Goal: Task Accomplishment & Management: Complete application form

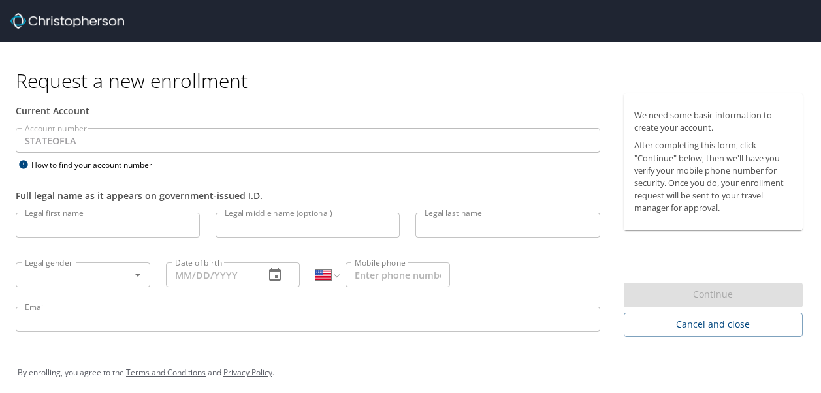
select select "US"
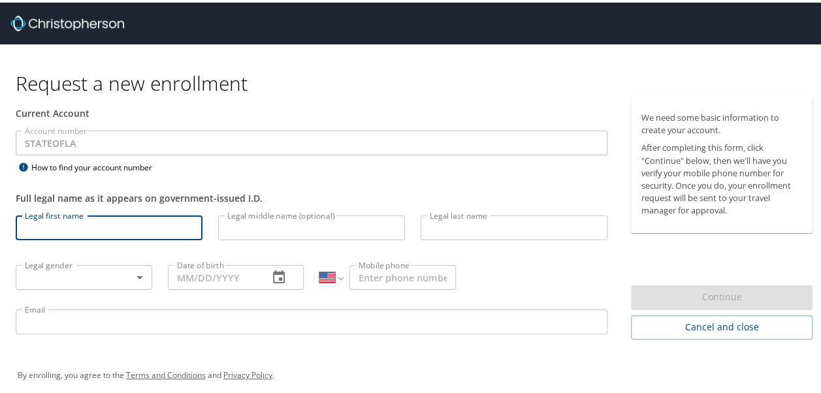
click at [148, 231] on input "Legal first name" at bounding box center [109, 225] width 187 height 25
type input "Angel"
type input "[PERSON_NAME]"
type input "1 (318) 578-0495"
type input "ak_driskill@yahoo.com"
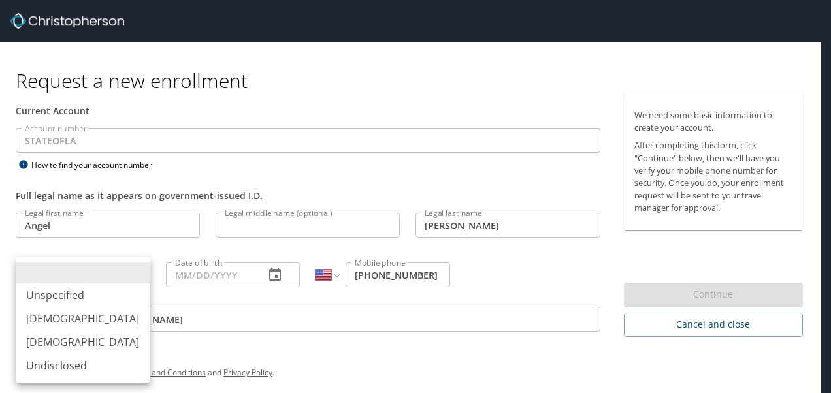
click at [123, 281] on body "Request a new enrollment Current Account Account number STATEOFLA Account numbe…" at bounding box center [415, 196] width 831 height 393
click at [57, 338] on li "Female" at bounding box center [83, 342] width 135 height 24
type input "Female"
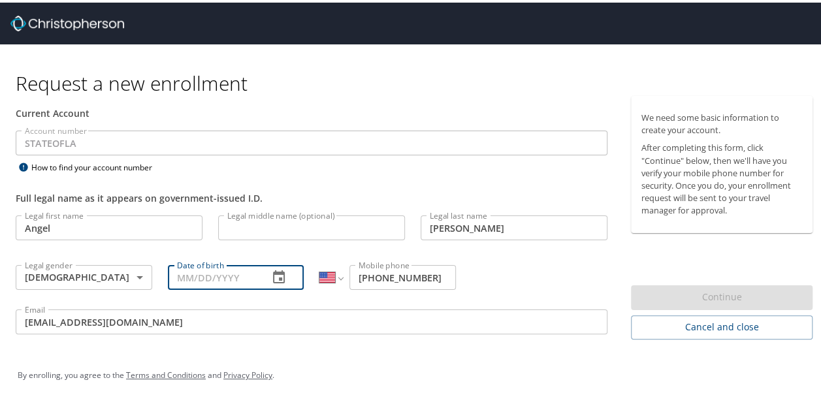
click at [189, 280] on input "Date of birth" at bounding box center [213, 275] width 91 height 25
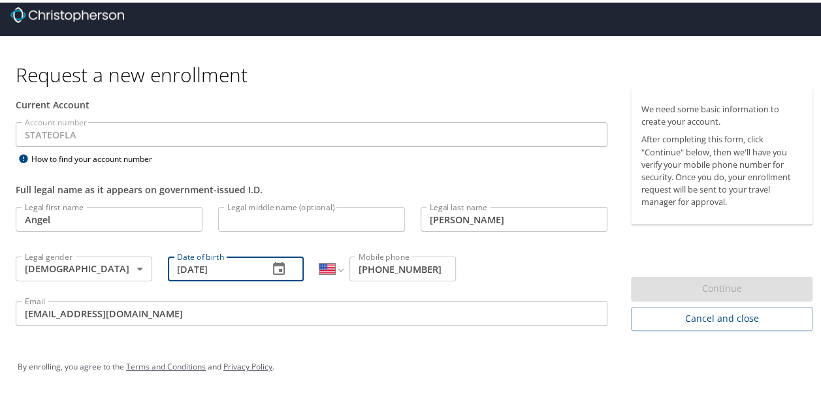
type input "01/09/1974"
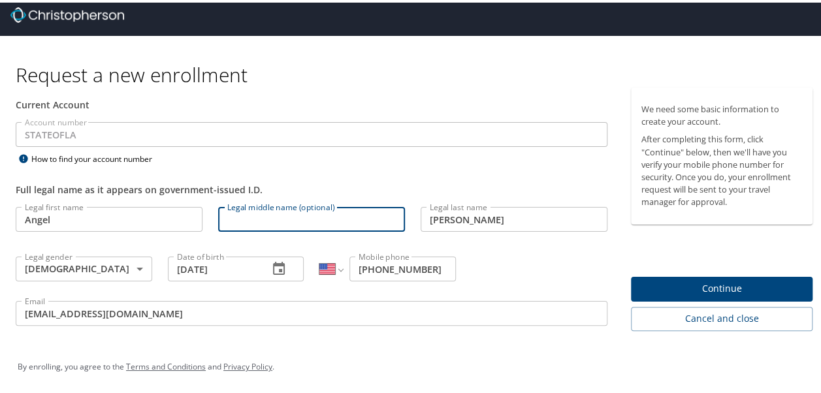
click at [298, 206] on input "Legal middle name (optional)" at bounding box center [311, 216] width 187 height 25
type input "k"
type input "K"
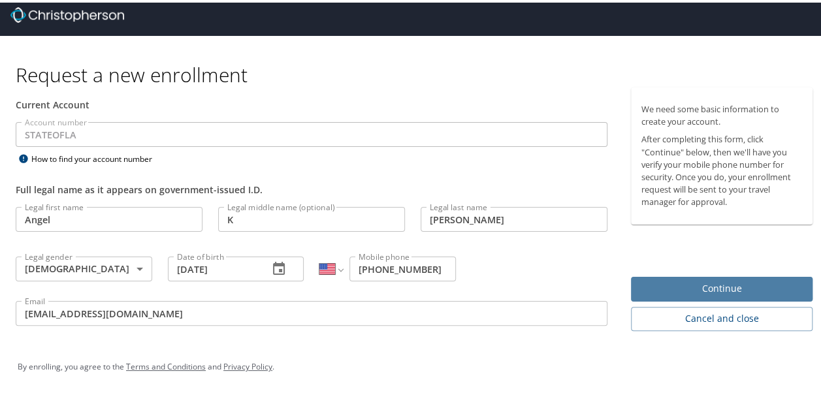
click at [713, 285] on span "Continue" at bounding box center [721, 286] width 161 height 16
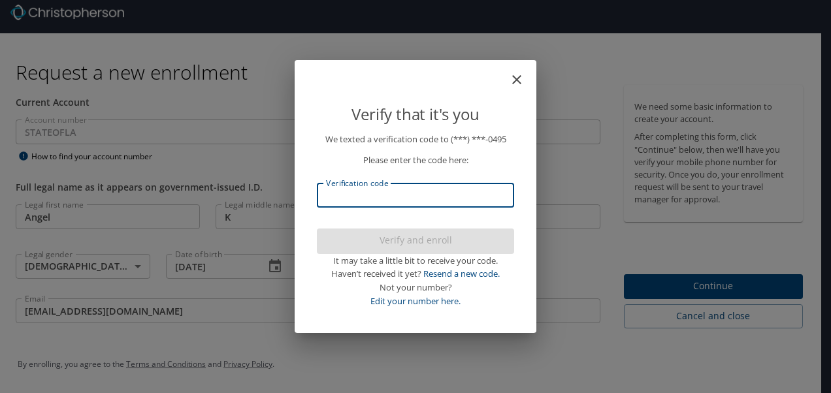
click at [475, 208] on input "Verification code" at bounding box center [415, 195] width 197 height 25
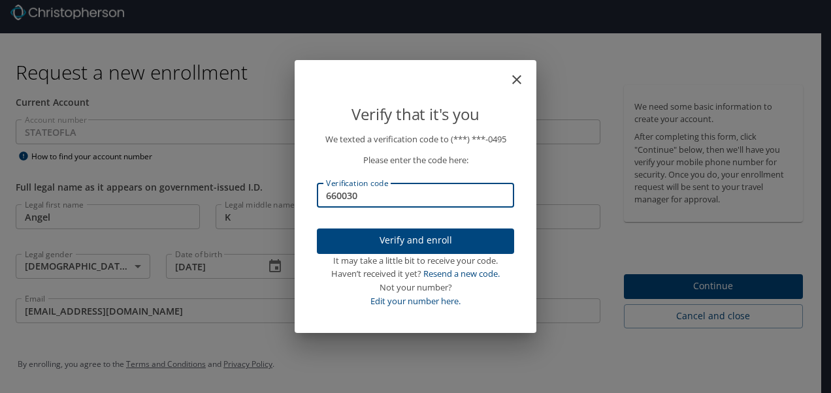
type input "660030"
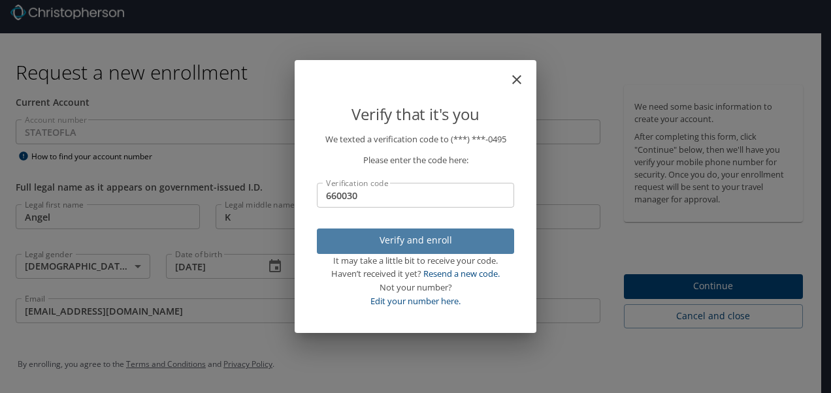
click at [411, 229] on button "Verify and enroll" at bounding box center [415, 241] width 197 height 25
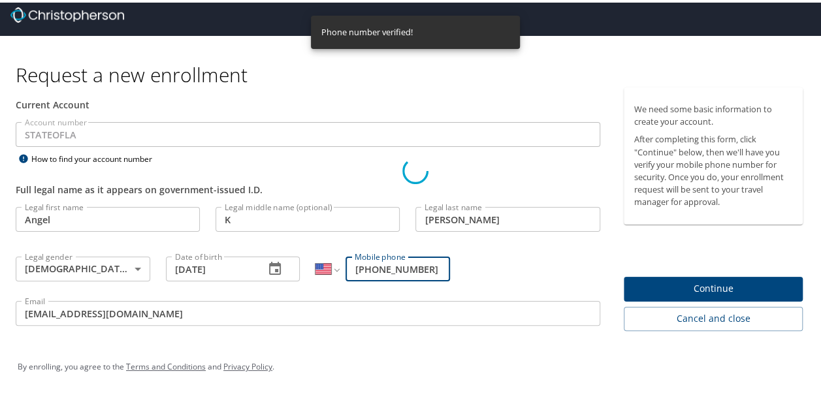
click at [421, 35] on div "Phone number verified!" at bounding box center [415, 29] width 209 height 33
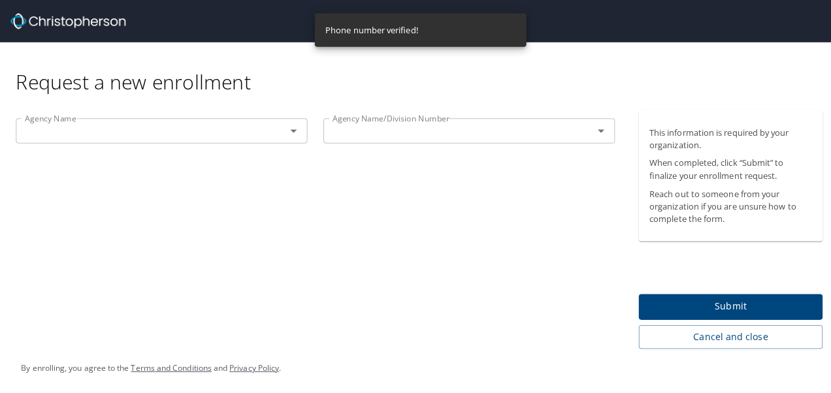
scroll to position [0, 0]
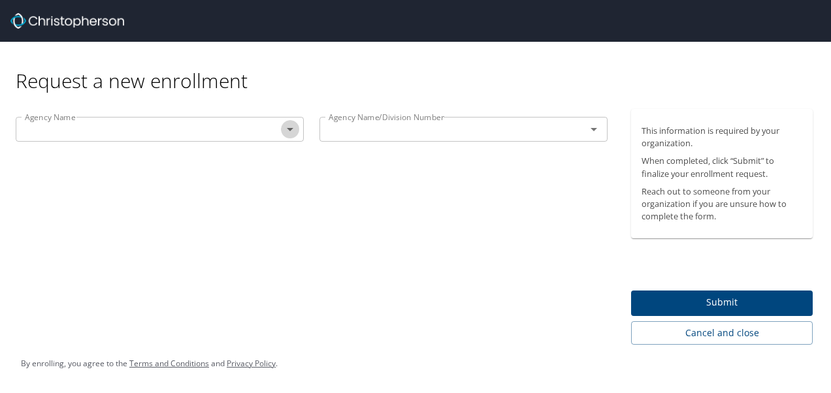
click at [289, 129] on icon "Open" at bounding box center [290, 129] width 7 height 3
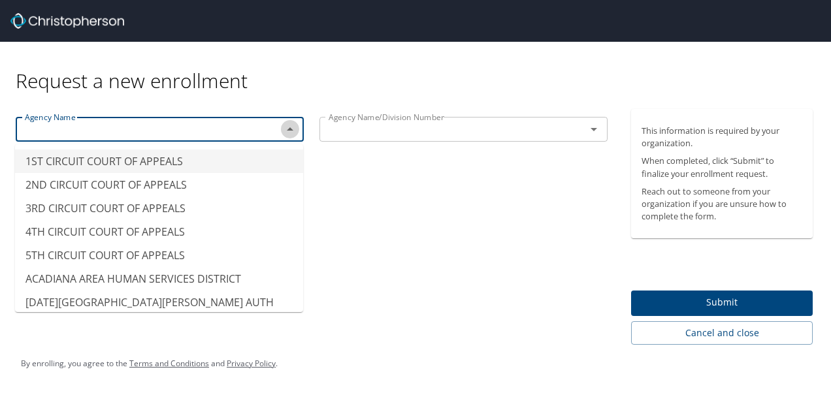
click at [289, 129] on icon "Close" at bounding box center [290, 128] width 7 height 3
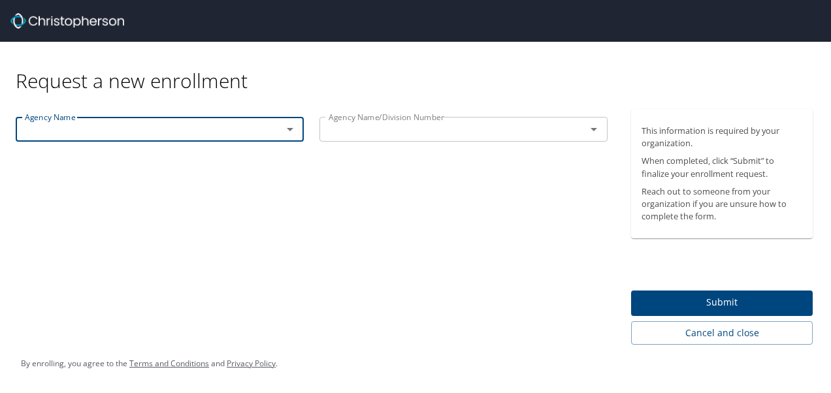
click at [289, 129] on icon "Open" at bounding box center [290, 129] width 7 height 3
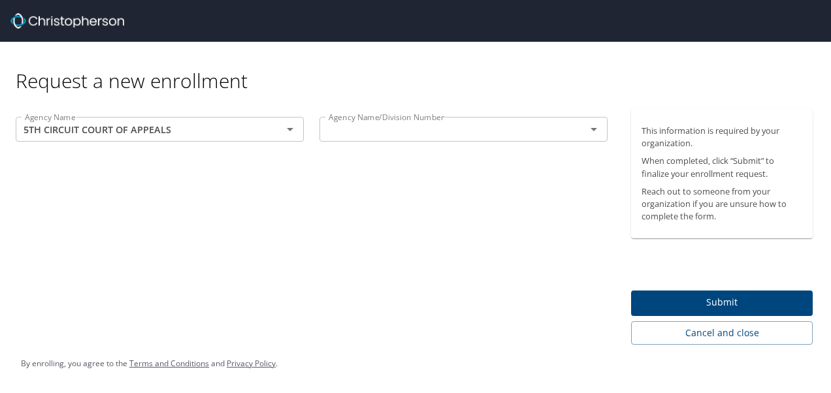
click at [300, 312] on div "Agency Name 5TH CIRCUIT COURT OF APPEALS Agency Name Agency Name/Division Numbe…" at bounding box center [311, 227] width 623 height 236
click at [287, 131] on icon "Open" at bounding box center [290, 129] width 16 height 16
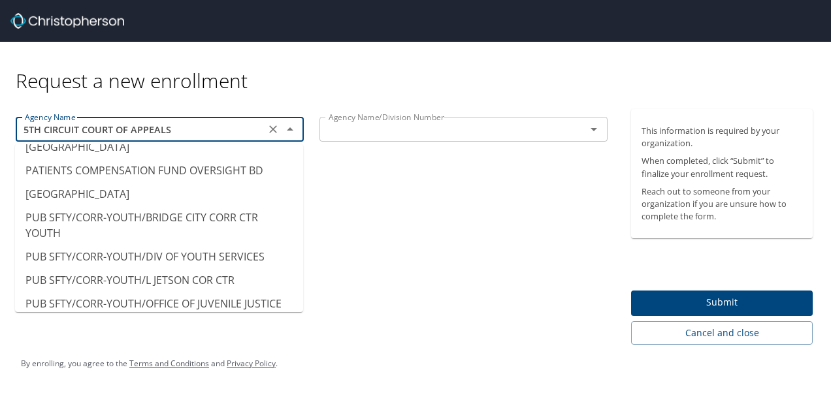
scroll to position [8491, 0]
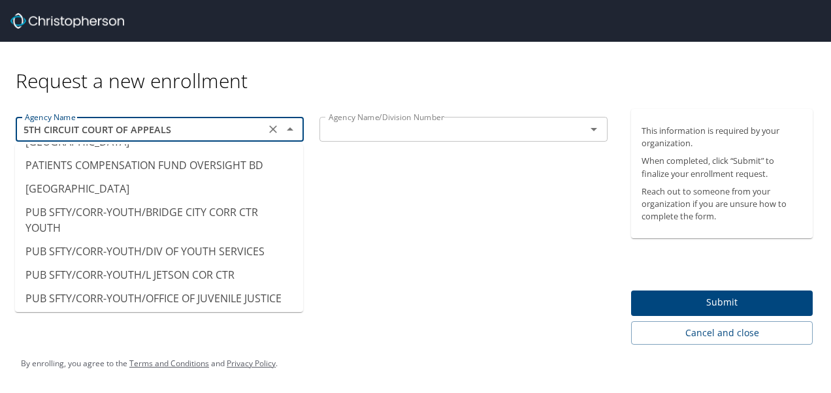
type input "OFFICE OF COMPUTING SERVICES"
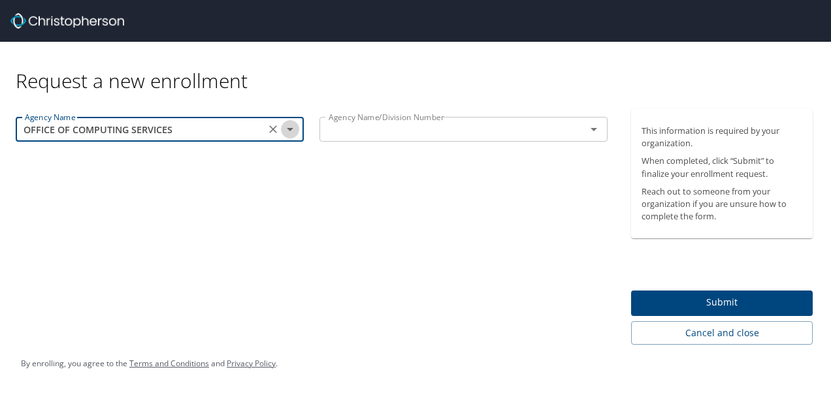
click at [295, 132] on icon "Open" at bounding box center [290, 129] width 16 height 16
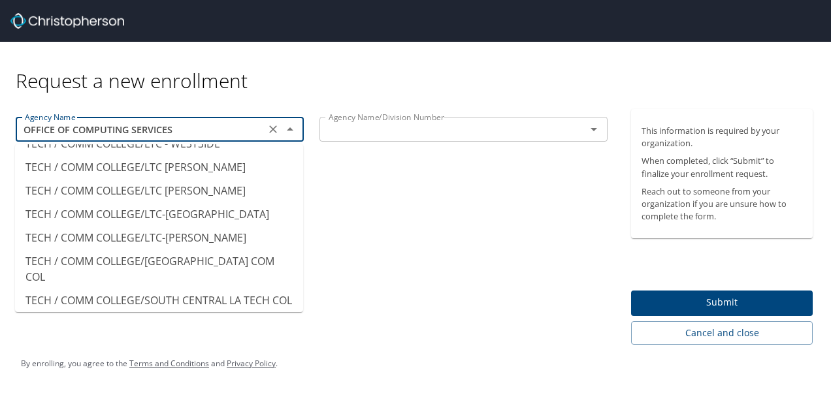
scroll to position [11511, 0]
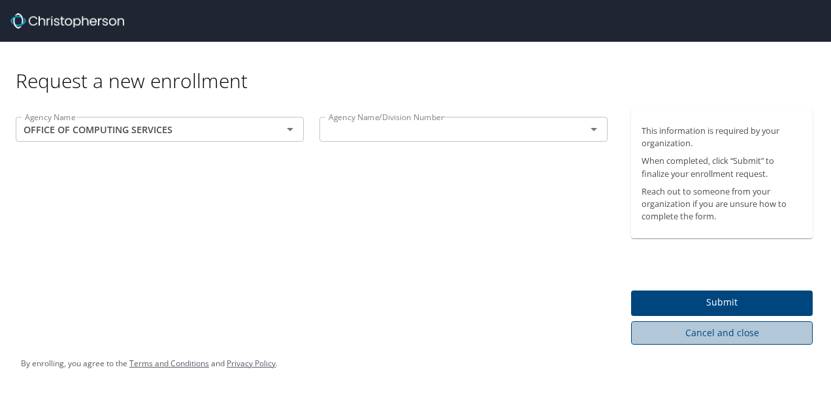
click at [742, 329] on span "Cancel and close" at bounding box center [721, 333] width 161 height 16
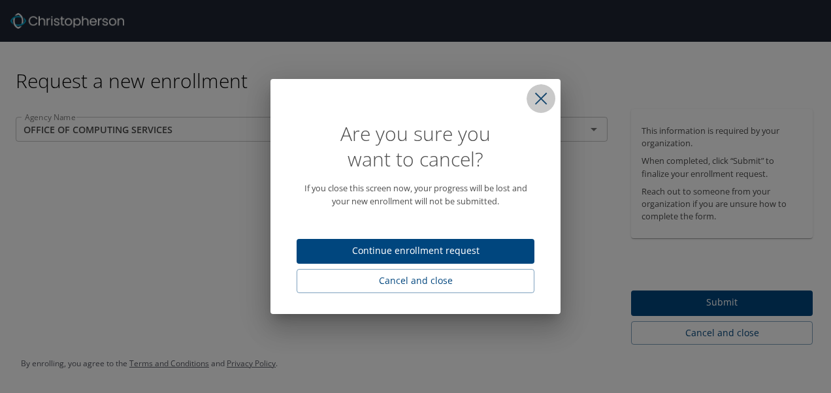
click at [542, 103] on icon "close" at bounding box center [540, 98] width 13 height 13
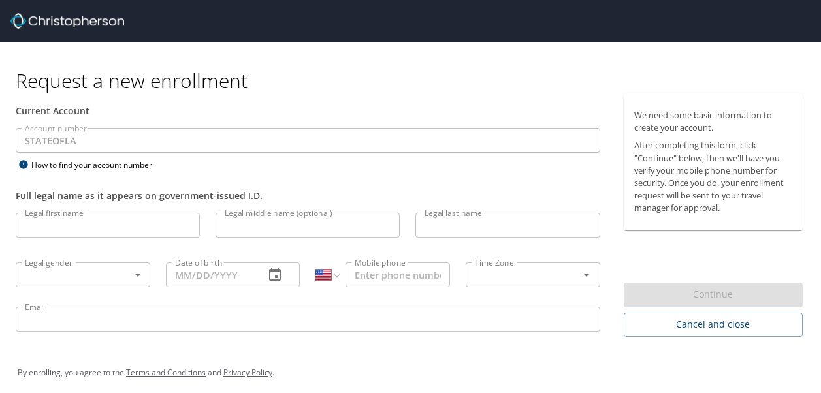
select select "US"
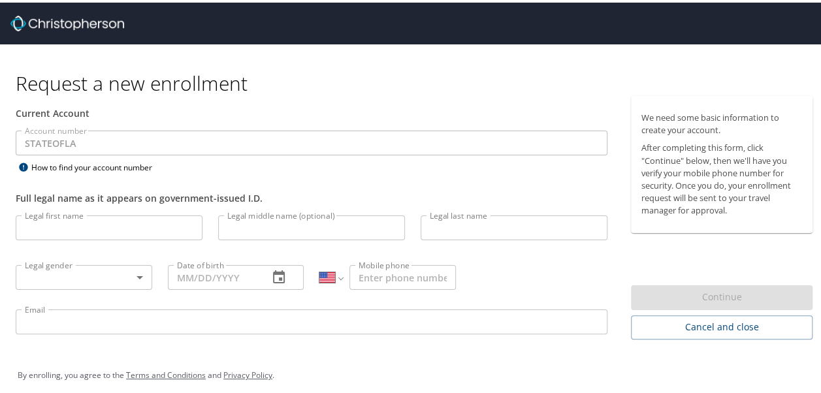
click at [144, 223] on input "Legal first name" at bounding box center [109, 225] width 187 height 25
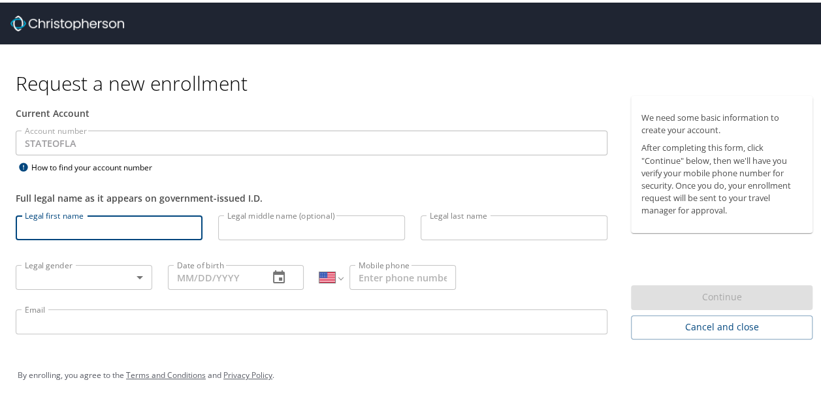
type input "Angel"
type input "K"
type input "[PERSON_NAME]"
type input "[DEMOGRAPHIC_DATA]"
type input "01/09/1974"
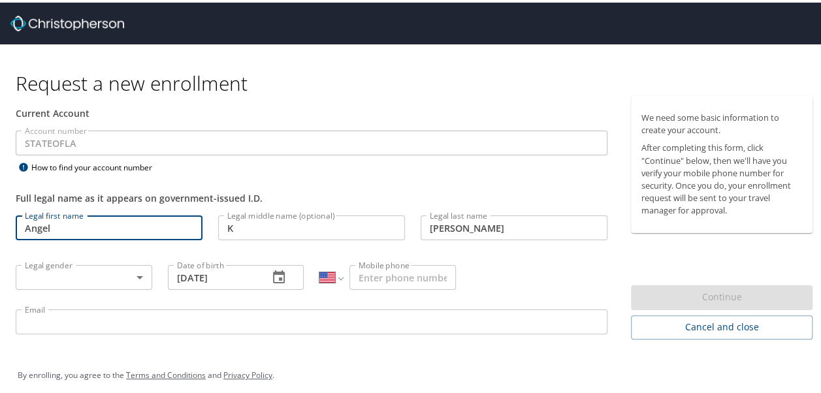
type input "1 (318) 578-0495"
type input "ak_driskill@yahoo.com"
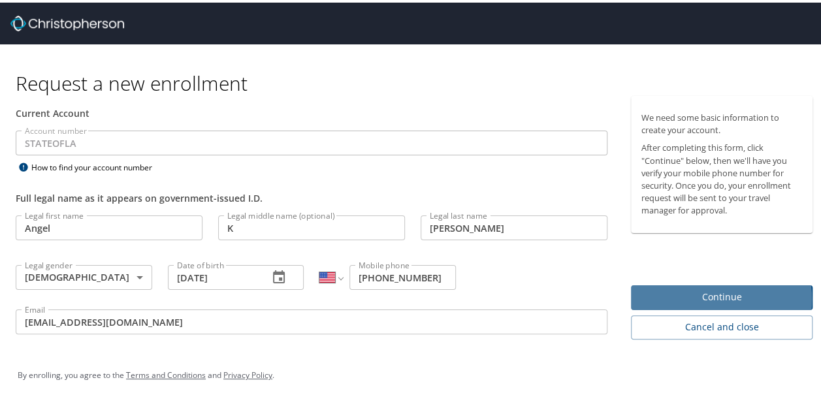
click at [693, 297] on span "Continue" at bounding box center [721, 295] width 161 height 16
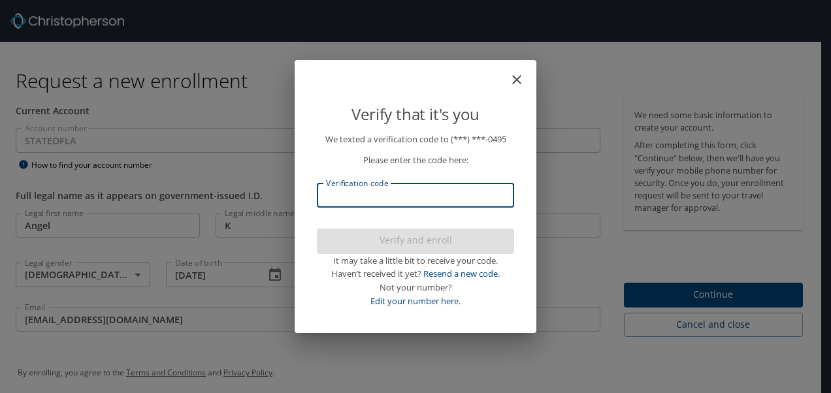
click at [398, 205] on input "Verification code" at bounding box center [415, 195] width 197 height 25
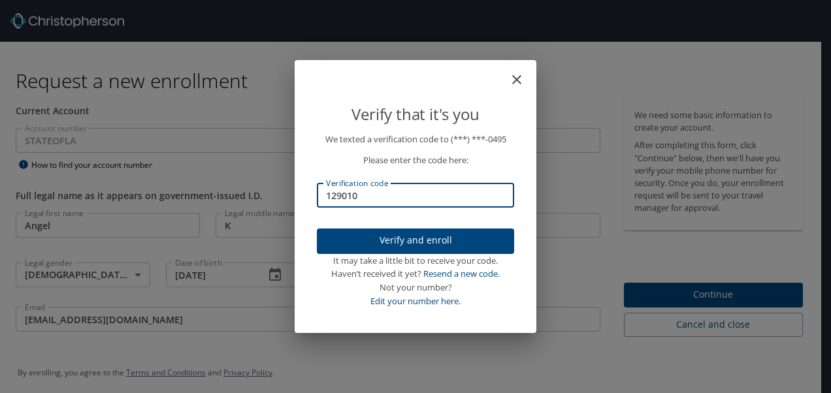
type input "129010"
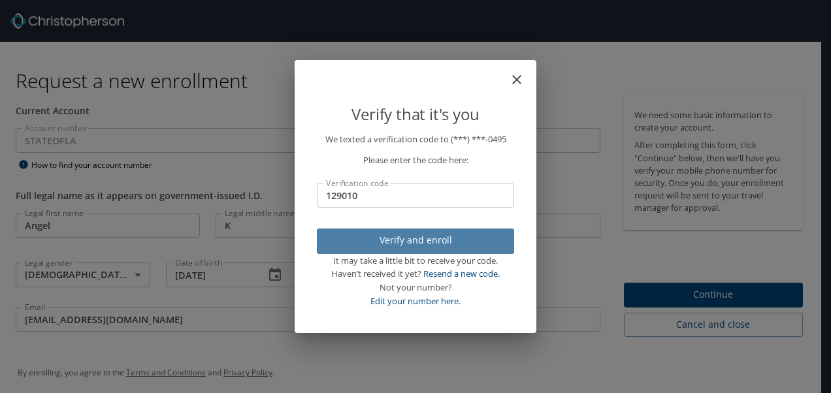
click at [400, 238] on span "Verify and enroll" at bounding box center [415, 240] width 176 height 16
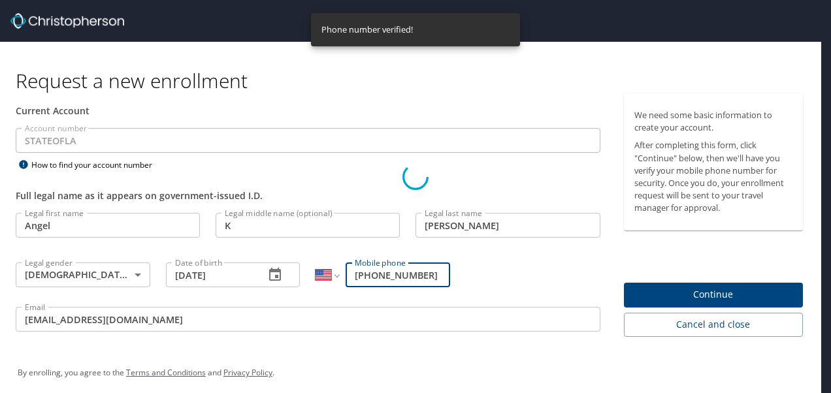
click at [735, 295] on div "Verify that it's you We texted a verification code to (***) ***- 0495 Please en…" at bounding box center [415, 196] width 831 height 393
click at [718, 294] on div "Verify that it's you We texted a verification code to (***) ***- 0495 Please en…" at bounding box center [415, 196] width 831 height 393
click at [714, 287] on div "Verify that it's you We texted a verification code to (***) ***- 0495 Please en…" at bounding box center [415, 196] width 831 height 393
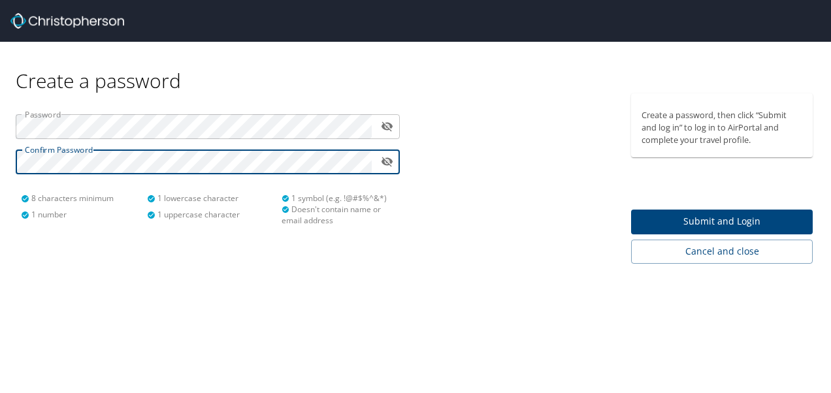
click at [722, 218] on span "Submit and Login" at bounding box center [721, 222] width 161 height 16
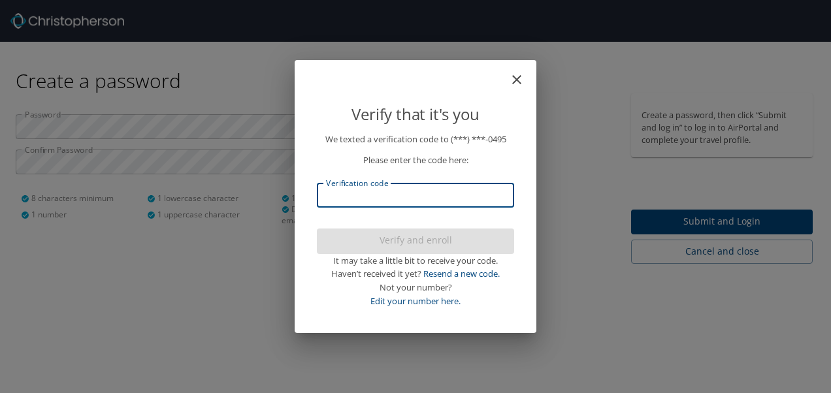
click at [449, 200] on input "Verification code" at bounding box center [415, 195] width 197 height 25
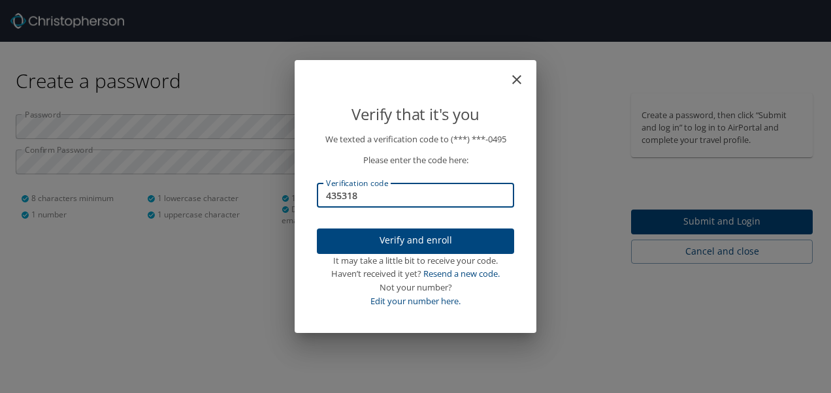
type input "435318"
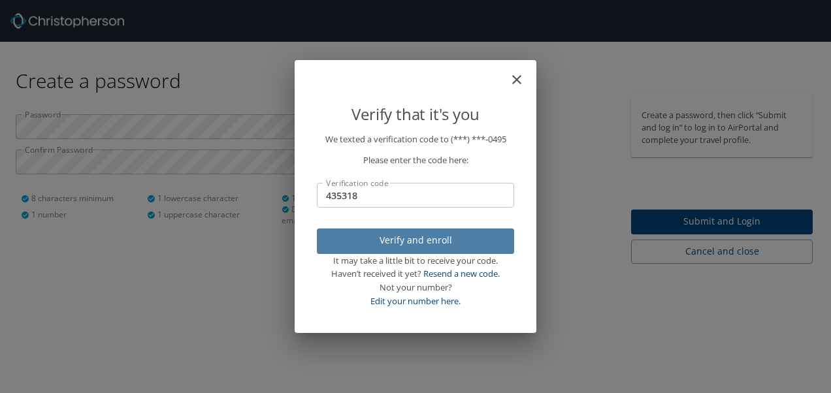
click at [450, 248] on span "Verify and enroll" at bounding box center [415, 240] width 176 height 16
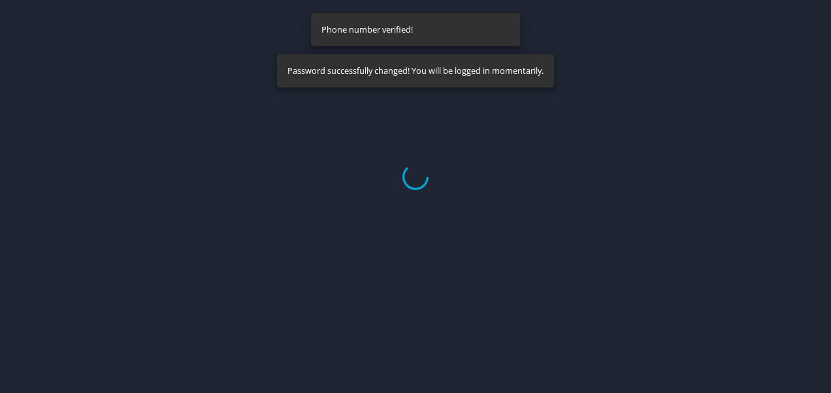
select select "US"
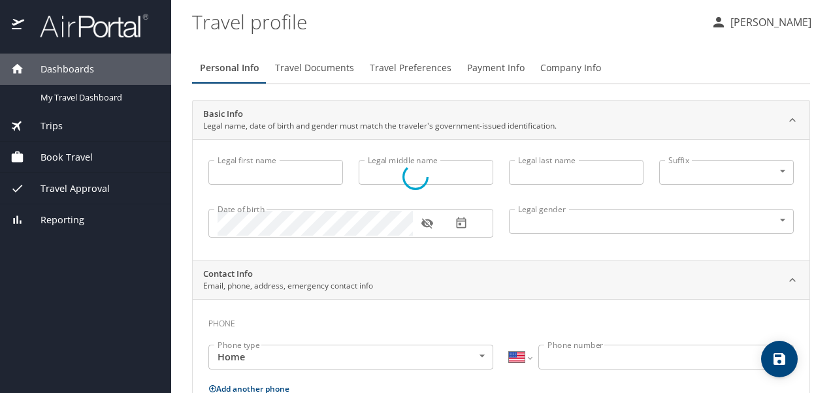
type input "Angel"
type input "Kay"
type input "Driskill"
type input "Female"
select select "US"
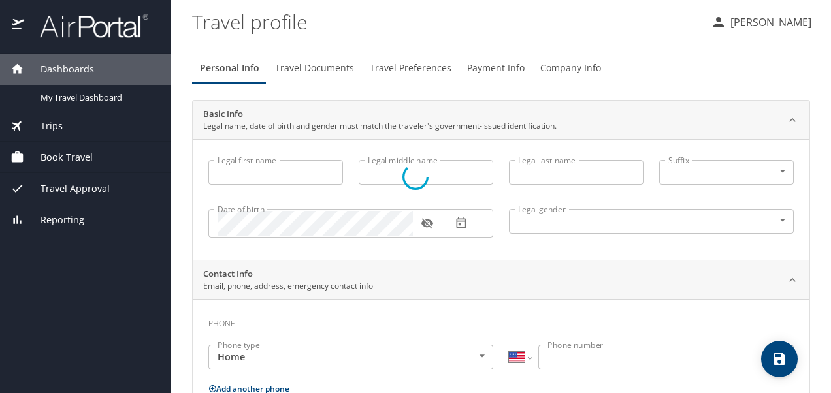
select select "US"
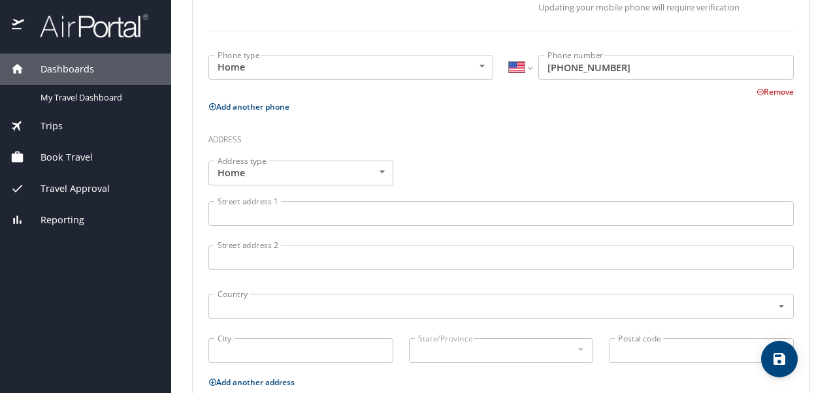
scroll to position [372, 0]
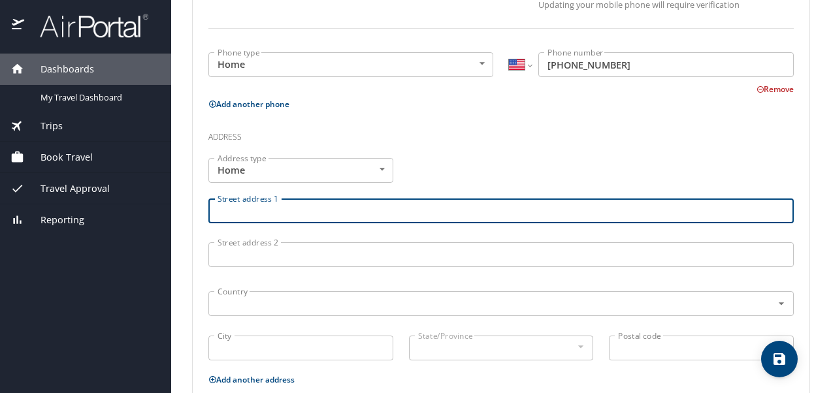
click at [291, 214] on input "Street address 1" at bounding box center [500, 211] width 585 height 25
type input "q"
type input "1860 Fincher Creek"
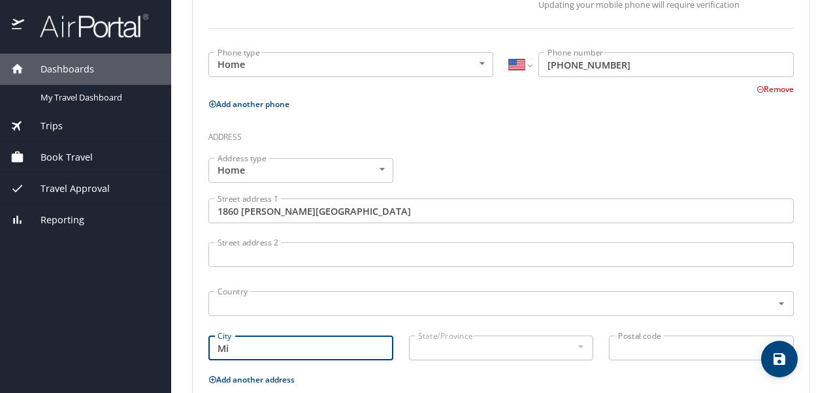
type input "Minden"
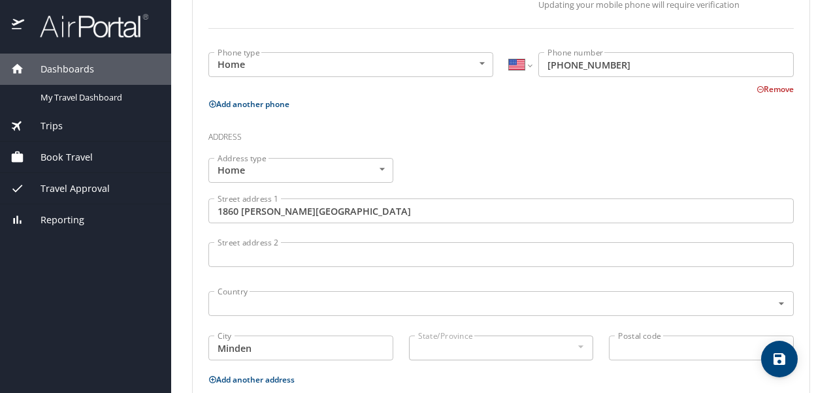
click at [670, 351] on input "Postal code" at bounding box center [701, 348] width 185 height 25
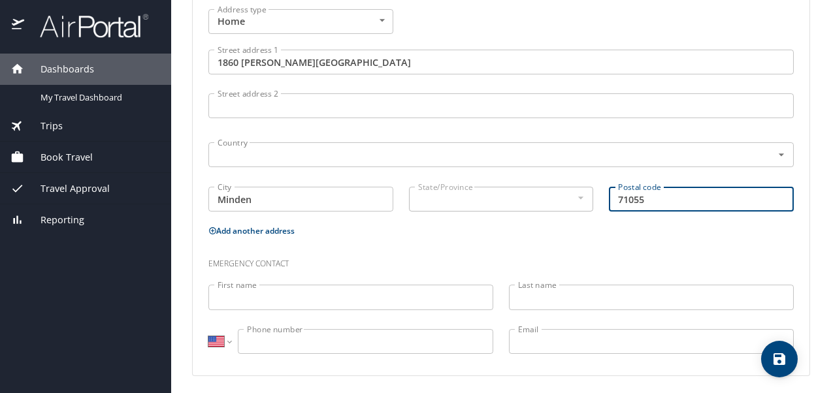
scroll to position [522, 0]
type input "71055"
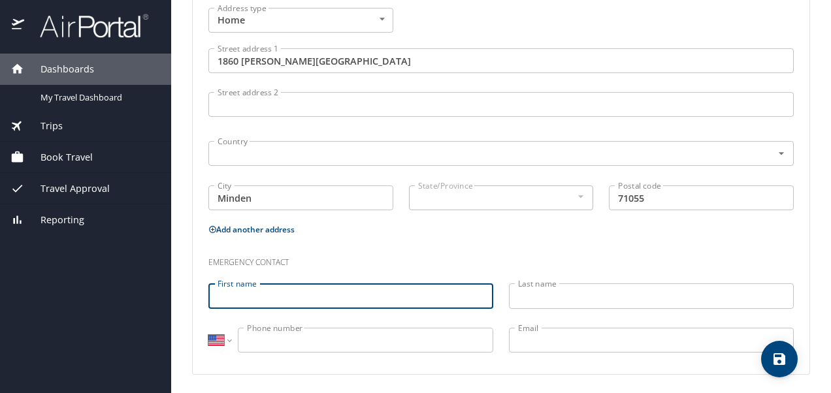
click at [280, 297] on input "First name" at bounding box center [350, 295] width 285 height 25
type input "b"
type input "Brian"
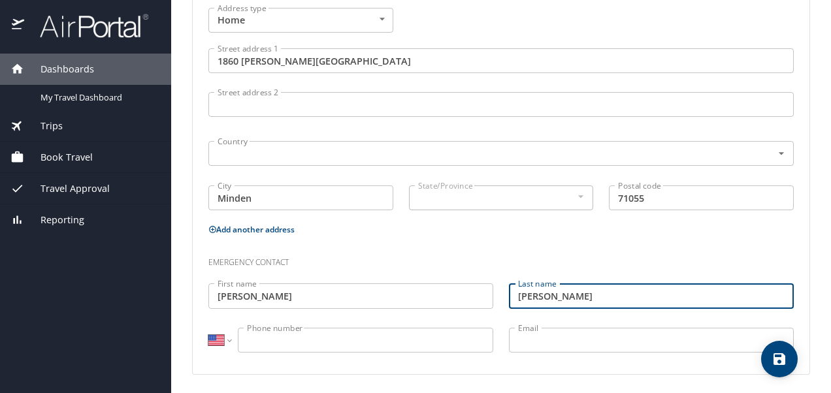
type input "Driskill"
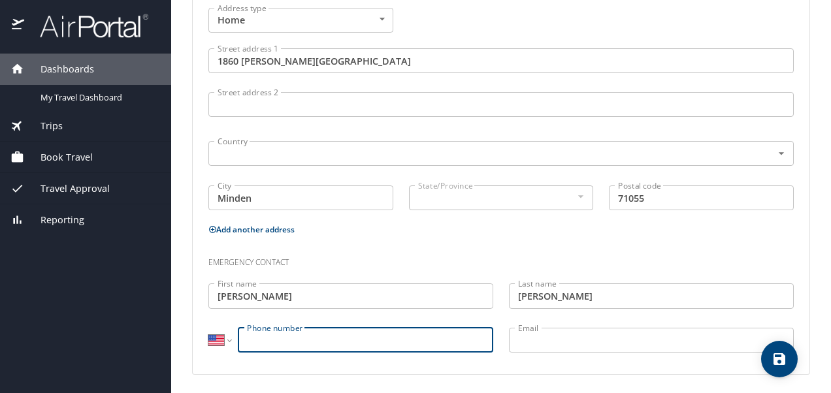
click at [355, 338] on input "Phone number" at bounding box center [365, 340] width 255 height 25
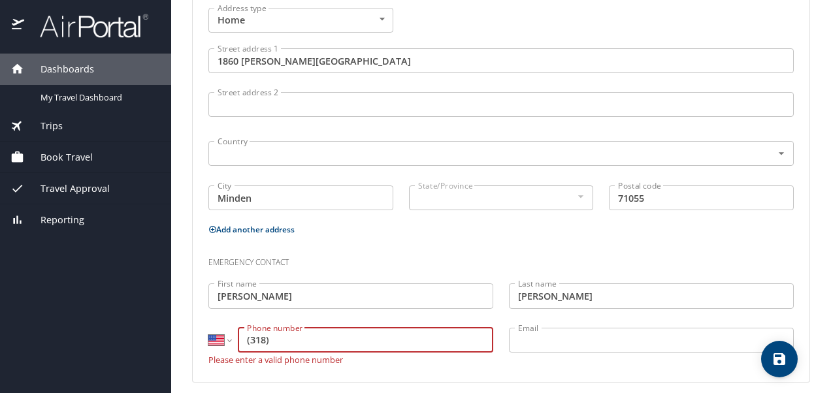
click at [326, 335] on input "(318)" at bounding box center [365, 340] width 255 height 25
type input "(318) 578-0311"
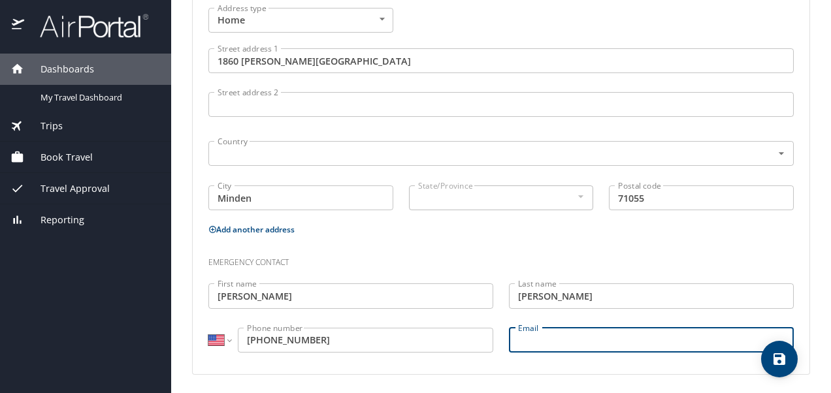
click at [538, 341] on input "Email" at bounding box center [651, 340] width 285 height 25
type input "bdriskill1969@gmail.com"
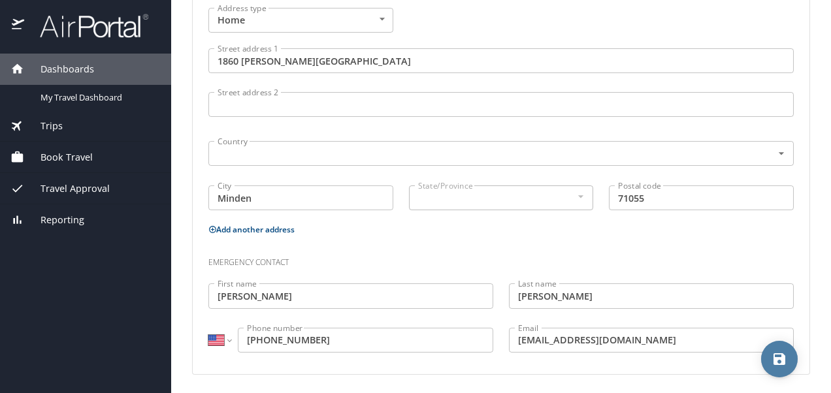
click at [787, 362] on span "save" at bounding box center [779, 359] width 37 height 16
select select "US"
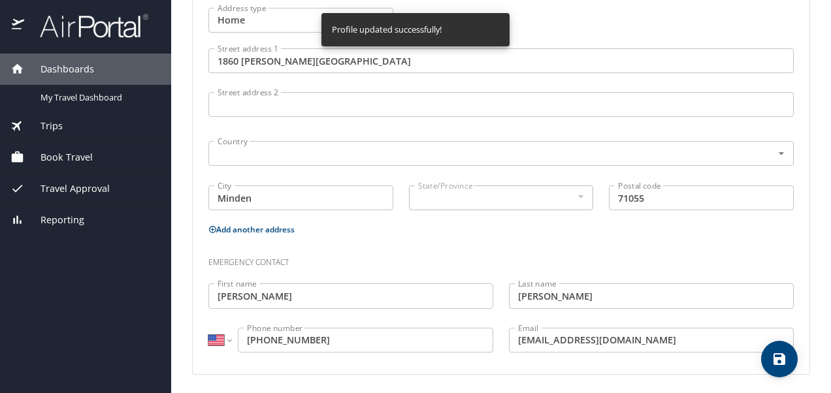
select select "US"
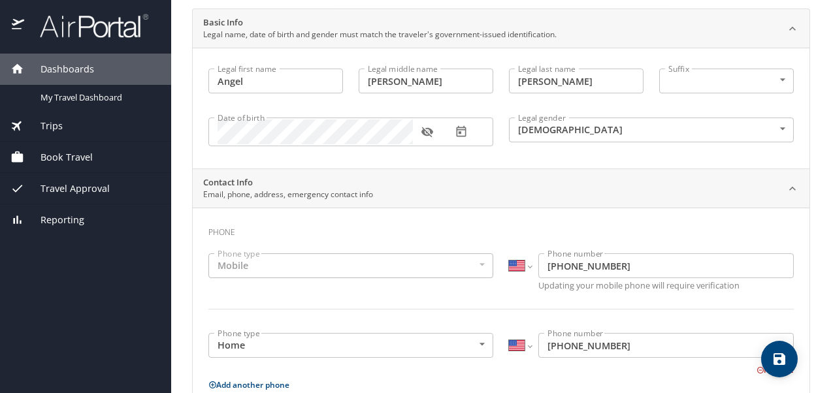
scroll to position [0, 0]
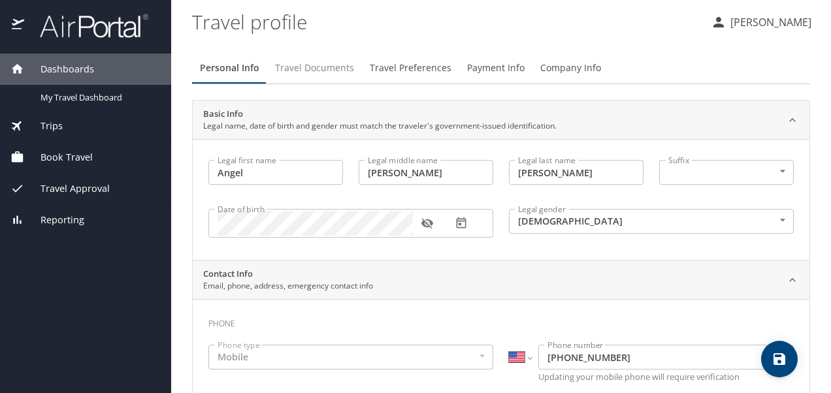
click at [328, 61] on span "Travel Documents" at bounding box center [314, 68] width 79 height 16
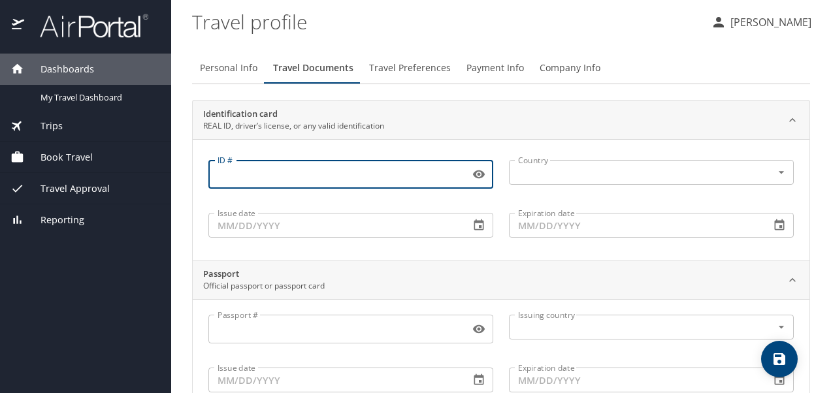
click at [349, 182] on input "ID #" at bounding box center [336, 174] width 256 height 25
type input "006094700"
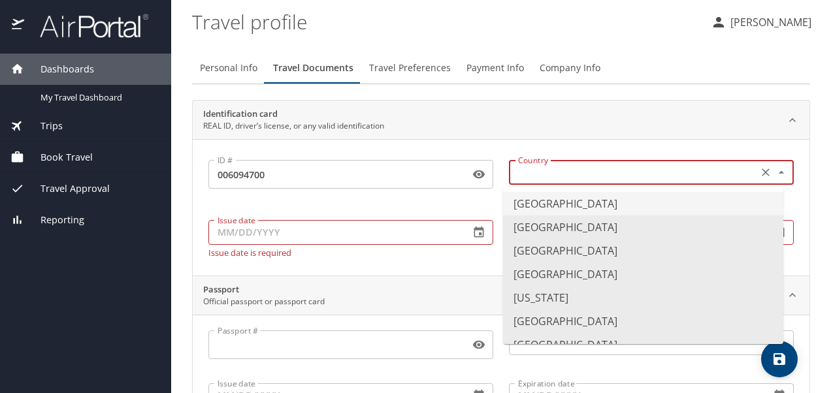
click at [538, 170] on input "text" at bounding box center [632, 172] width 238 height 17
click at [549, 196] on li "United States of America" at bounding box center [643, 204] width 280 height 24
type input "United States of America"
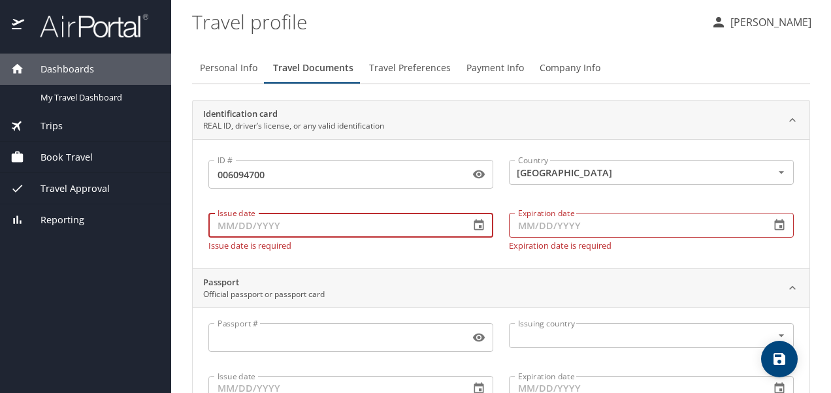
click at [372, 228] on input "Issue date" at bounding box center [333, 225] width 251 height 25
type input "10/18/2023"
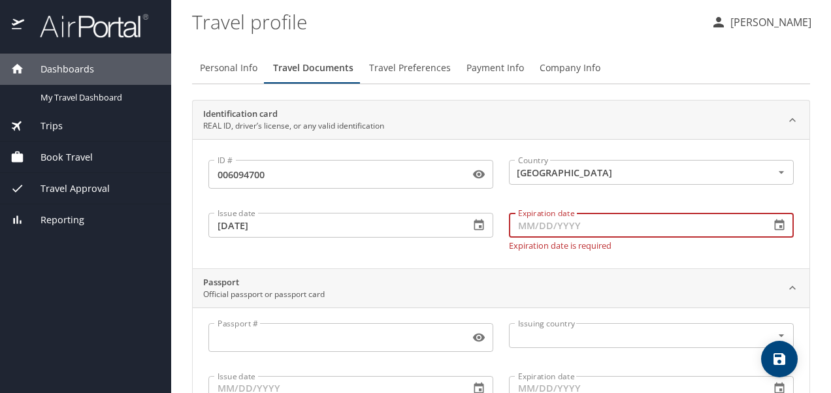
click at [551, 213] on input "Expiration date" at bounding box center [634, 225] width 251 height 25
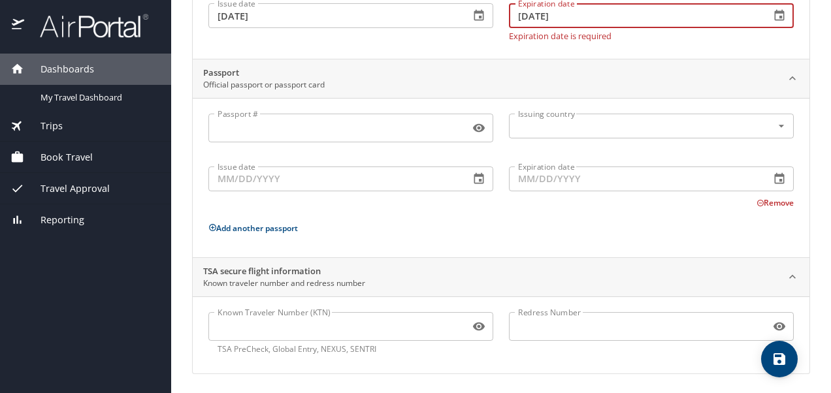
type input "01/09/2030"
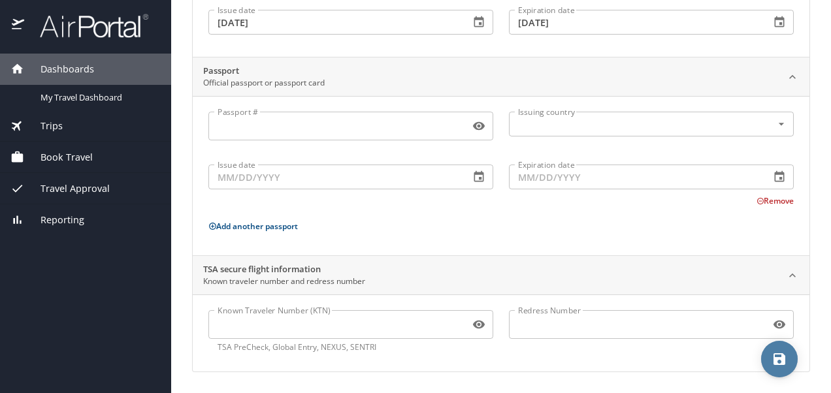
scroll to position [201, 0]
click at [783, 357] on icon "save" at bounding box center [779, 359] width 12 height 12
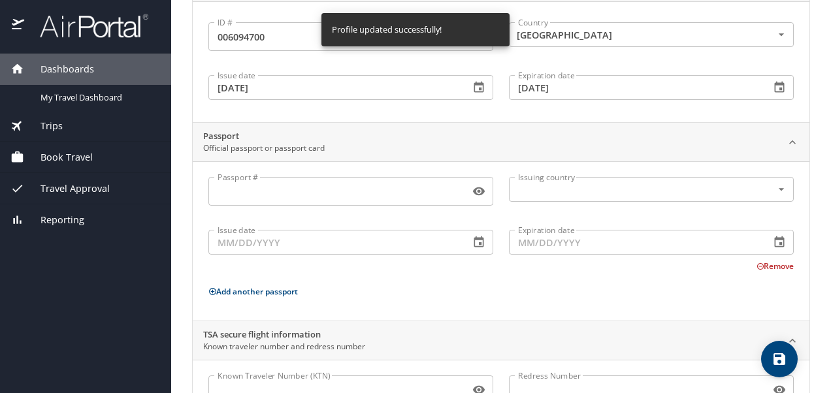
scroll to position [0, 0]
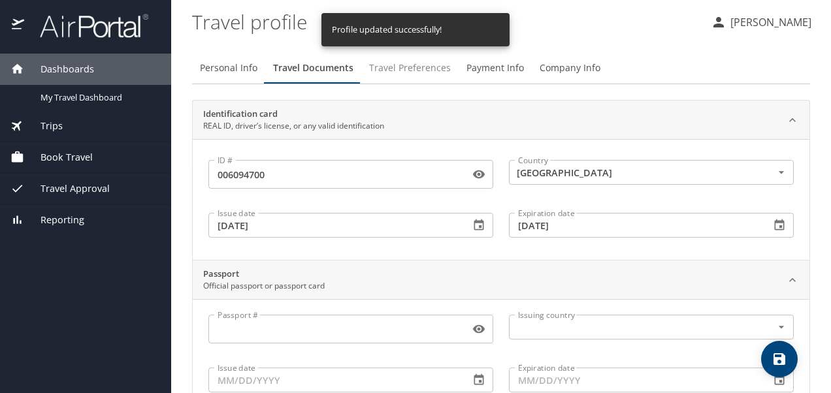
click at [410, 69] on span "Travel Preferences" at bounding box center [410, 68] width 82 height 16
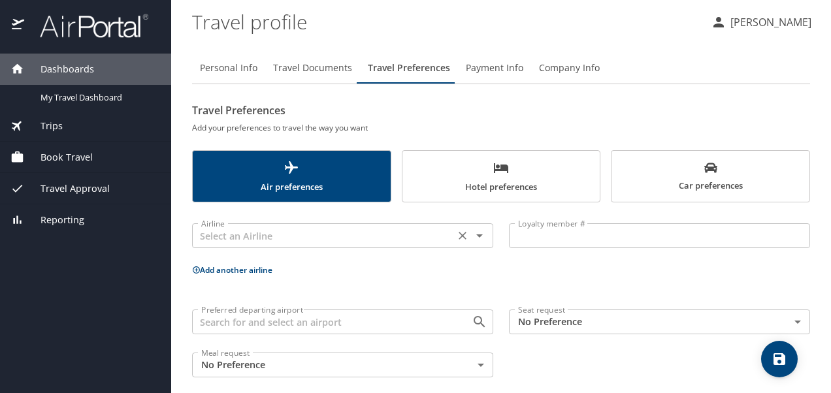
click at [297, 247] on div "Airline" at bounding box center [342, 235] width 301 height 25
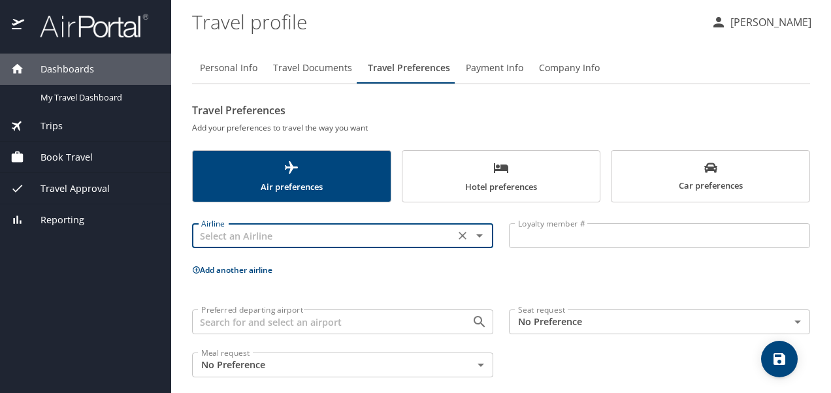
drag, startPoint x: 297, startPoint y: 247, endPoint x: 468, endPoint y: 259, distance: 170.9
click at [468, 259] on div "Airline Airline" at bounding box center [342, 236] width 317 height 52
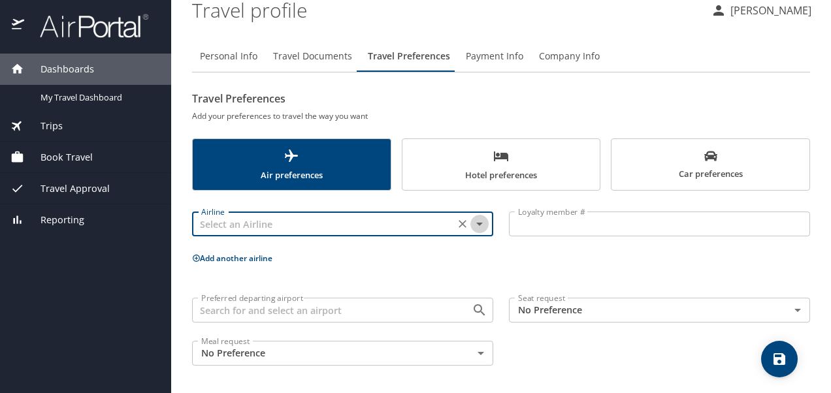
click at [475, 229] on icon "Open" at bounding box center [479, 224] width 16 height 16
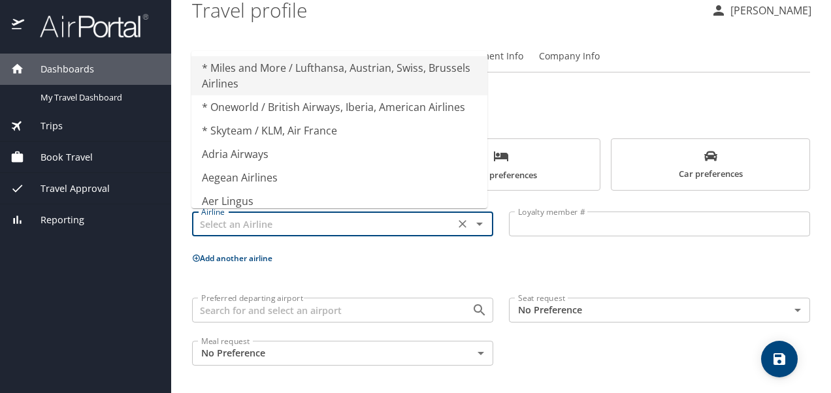
type input "* Miles and More / Lufthansa, Austrian, Swiss, Brussels Airlines"
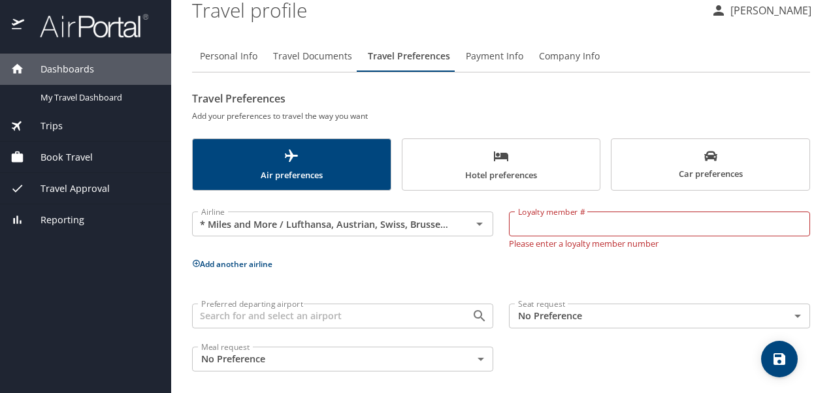
click at [455, 240] on p at bounding box center [342, 240] width 301 height 3
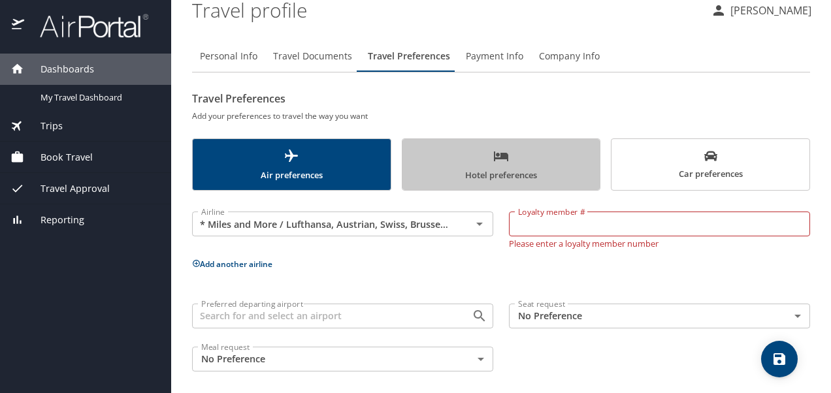
click at [513, 163] on span "Hotel preferences" at bounding box center [501, 165] width 182 height 35
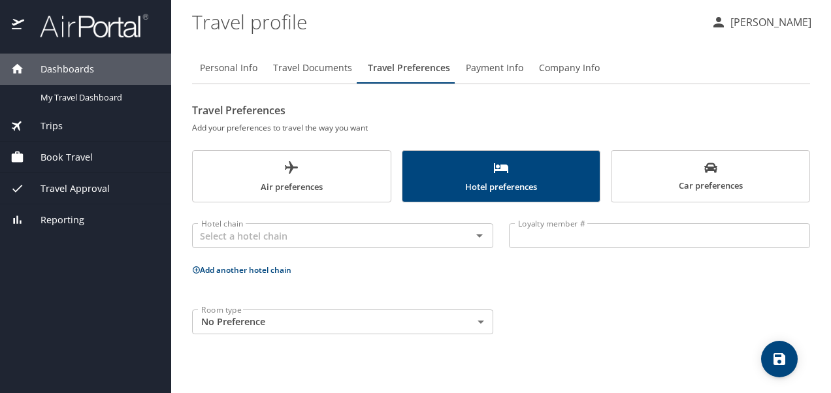
scroll to position [0, 0]
click at [489, 69] on span "Payment Info" at bounding box center [494, 68] width 57 height 16
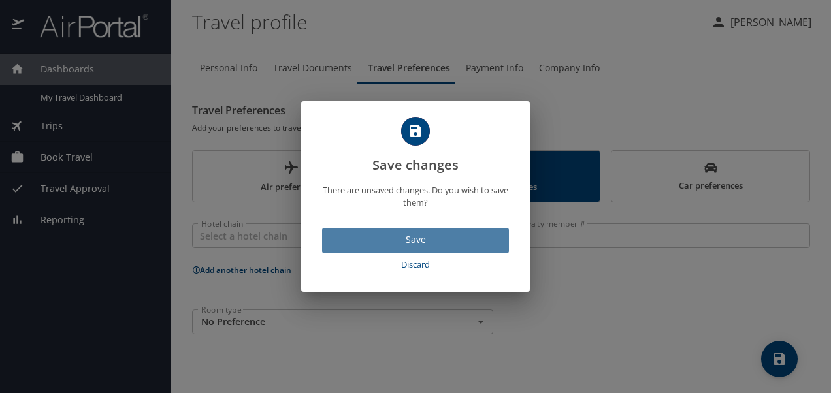
click at [397, 241] on span "Save" at bounding box center [415, 240] width 166 height 16
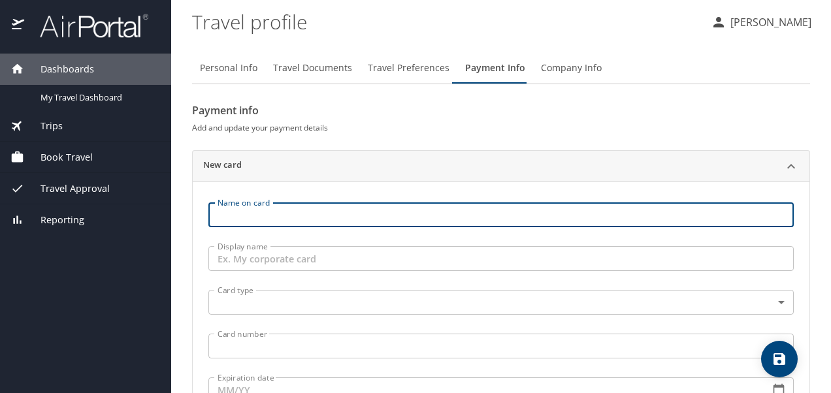
click at [350, 214] on input "Name on card" at bounding box center [500, 214] width 585 height 25
type input "a"
type input "[PERSON_NAME]"
click at [303, 261] on input "Display name" at bounding box center [500, 258] width 585 height 25
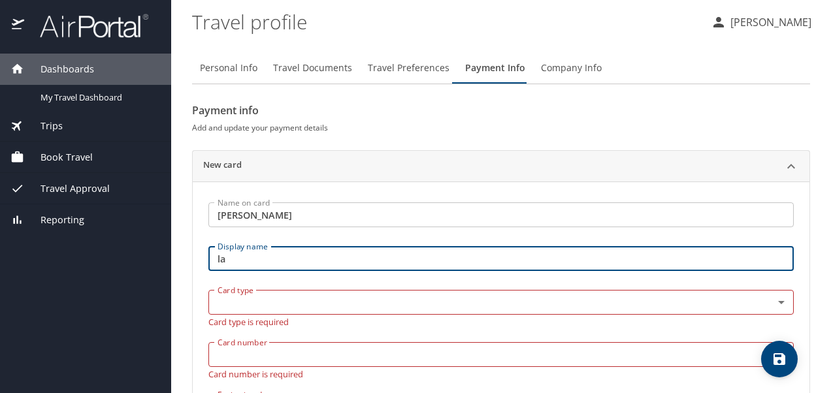
type input "l"
type input "LA DEPT OF CORRECTION"
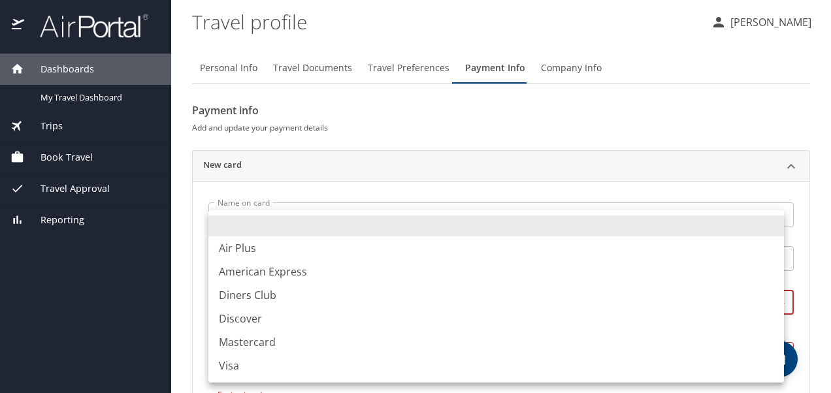
click at [285, 298] on body "Dashboards My Travel Dashboard Trips Current / Future Trips Past Trips Trips Mi…" at bounding box center [415, 196] width 831 height 393
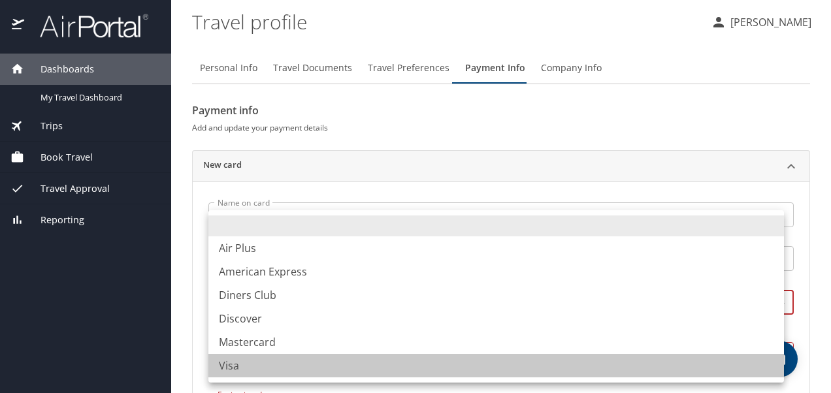
click at [248, 362] on li "Visa" at bounding box center [495, 366] width 575 height 24
type input "VI"
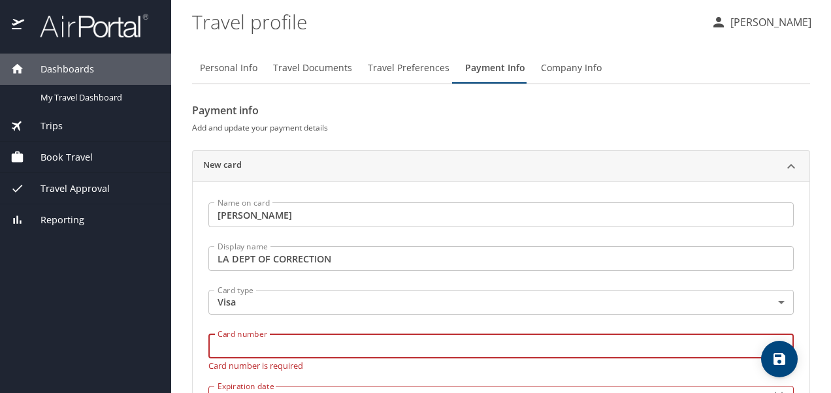
click at [253, 353] on input "Card number" at bounding box center [500, 346] width 585 height 25
type input "4"
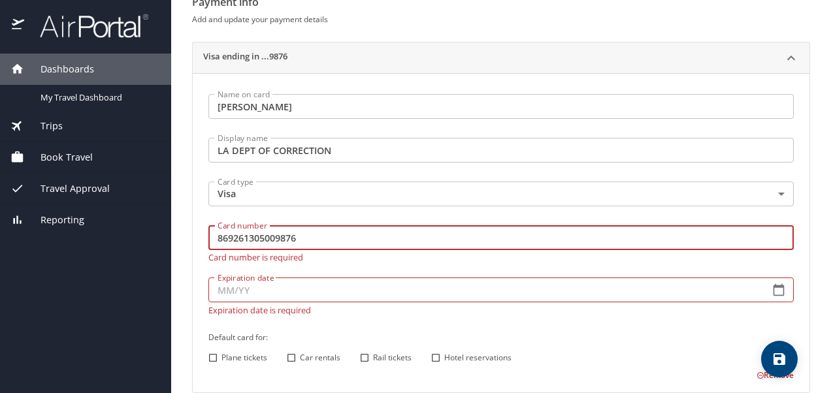
scroll to position [116, 0]
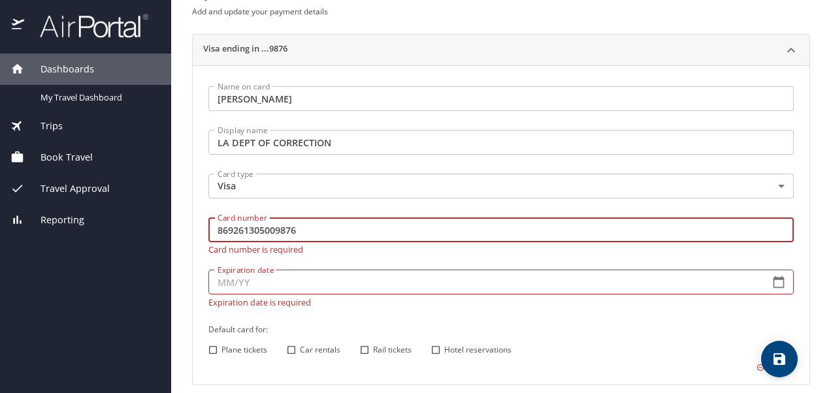
type input "869261305009876"
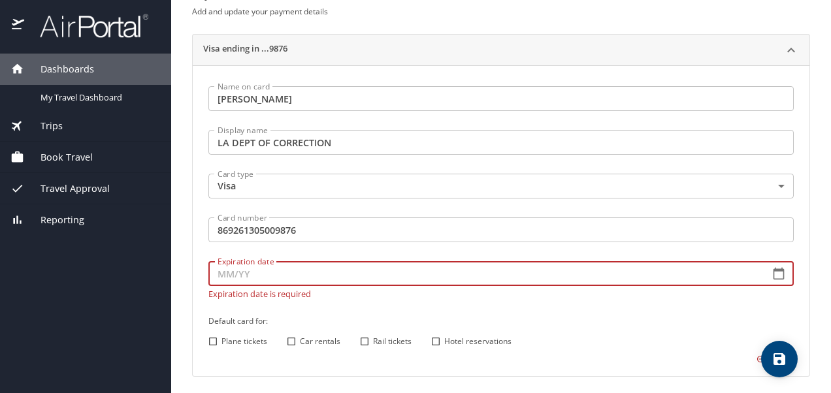
click at [316, 281] on input "Expiration date" at bounding box center [483, 273] width 551 height 25
type input "12/27"
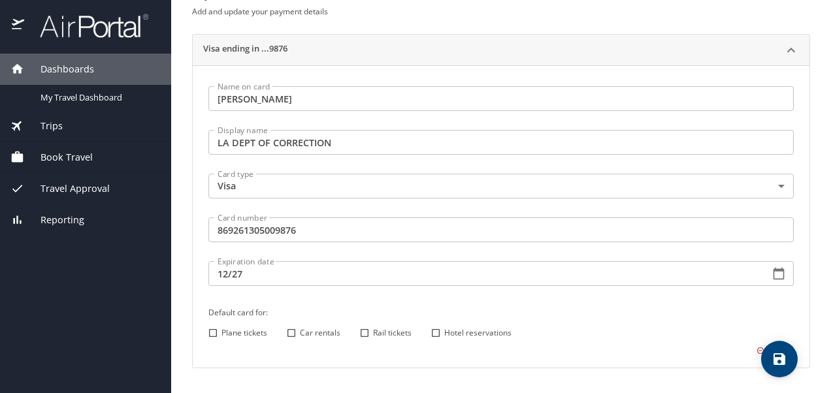
click at [210, 344] on div "Name on card Angel Driskill Name on card Display name LA DEPT OF CORRECTION Dis…" at bounding box center [500, 217] width 601 height 279
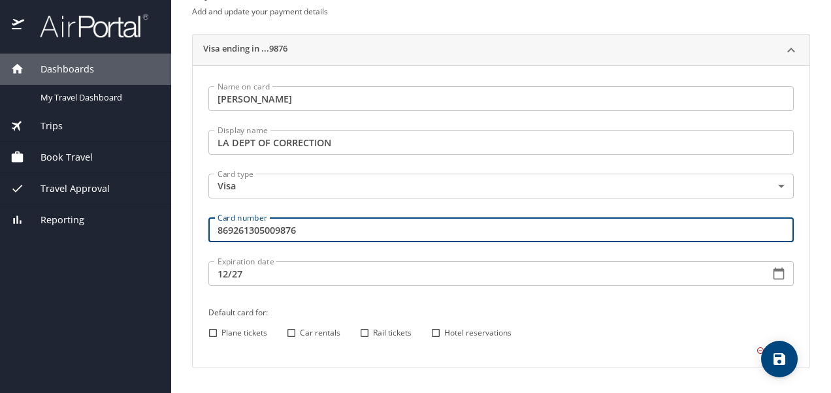
click at [328, 239] on input "869261305009876" at bounding box center [500, 229] width 585 height 25
type input "8"
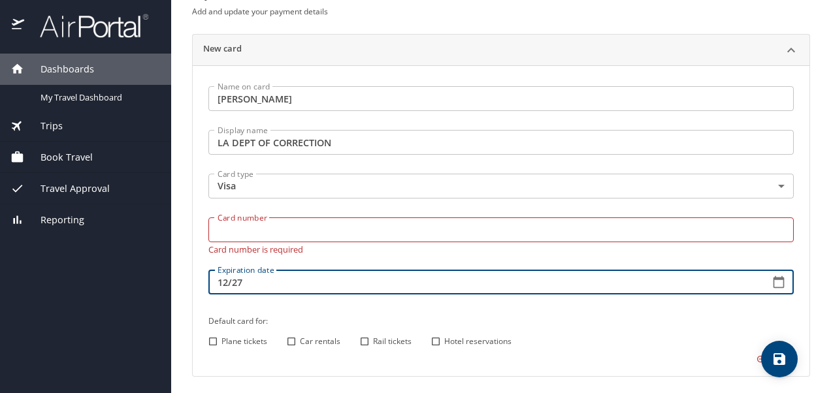
click at [280, 270] on input "12/27" at bounding box center [483, 282] width 551 height 25
type input "1_/__"
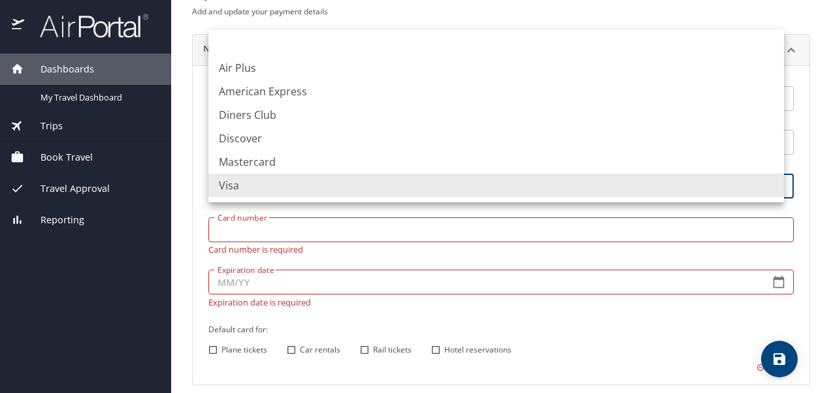
click at [244, 182] on body "Dashboards My Travel Dashboard Trips Current / Future Trips Past Trips Trips Mi…" at bounding box center [415, 196] width 831 height 393
click at [184, 176] on div at bounding box center [415, 196] width 831 height 393
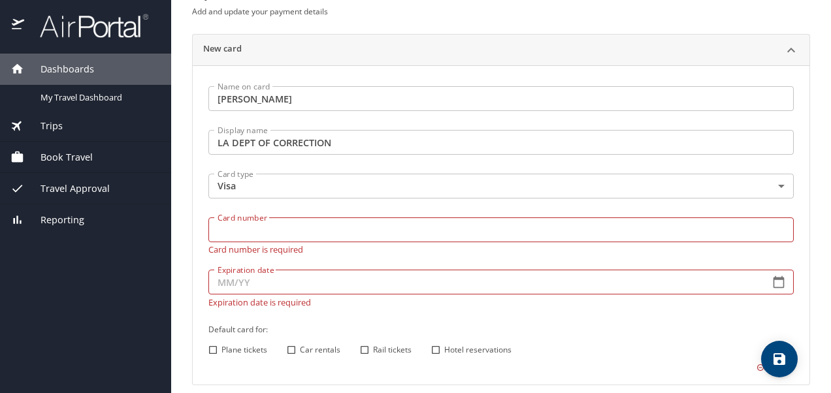
click at [184, 176] on main "Travel profile Angel Driskill Personal Info Travel Documents Travel Preferences…" at bounding box center [501, 196] width 660 height 393
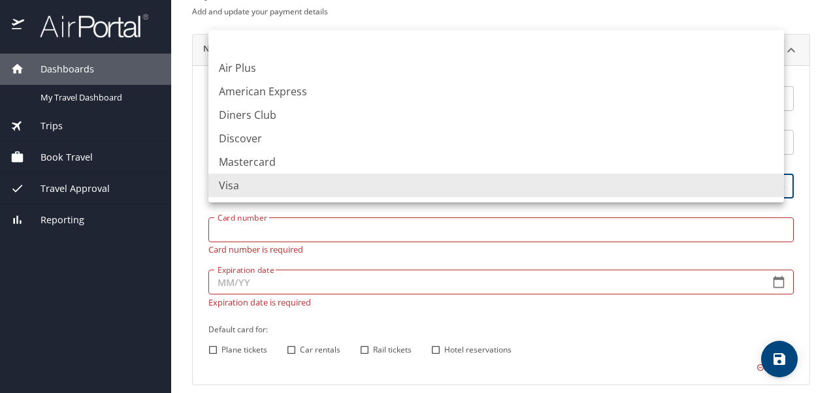
click at [257, 183] on body "Dashboards My Travel Dashboard Trips Current / Future Trips Past Trips Trips Mi…" at bounding box center [415, 196] width 831 height 393
click at [300, 35] on li at bounding box center [495, 45] width 575 height 21
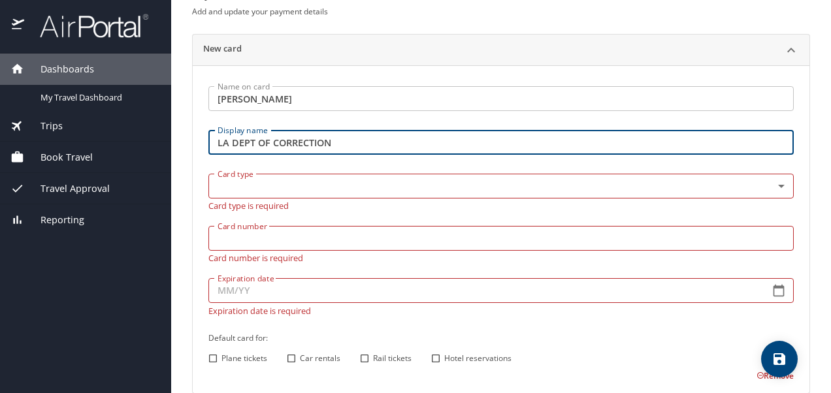
click at [410, 144] on input "LA DEPT OF CORRECTION" at bounding box center [500, 142] width 585 height 25
type input "L"
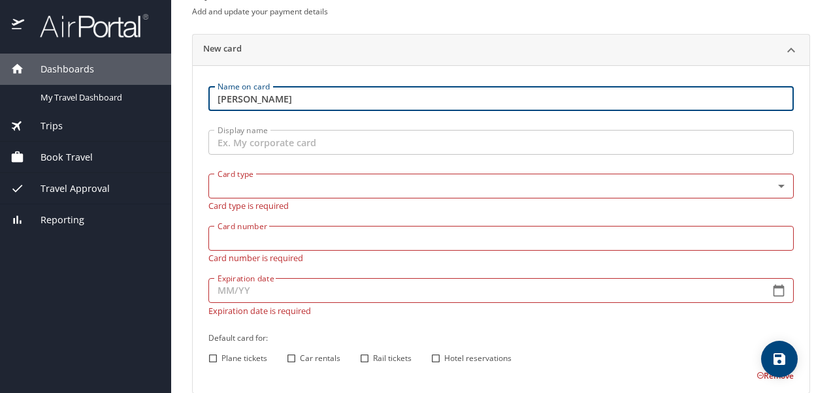
click at [290, 95] on input "[PERSON_NAME]" at bounding box center [500, 98] width 585 height 25
type input "A"
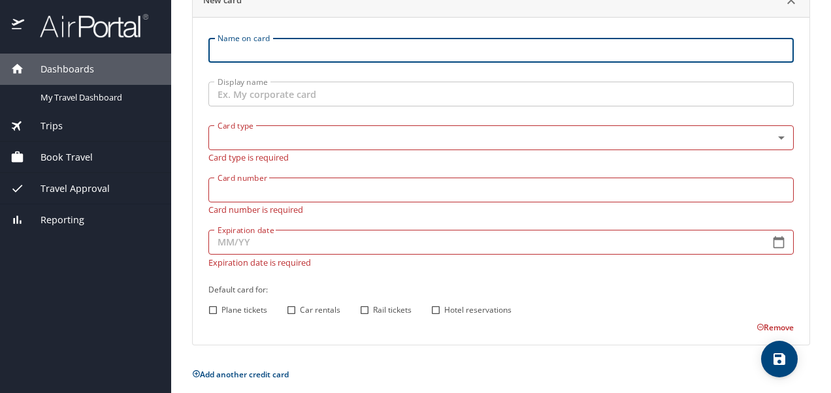
scroll to position [174, 0]
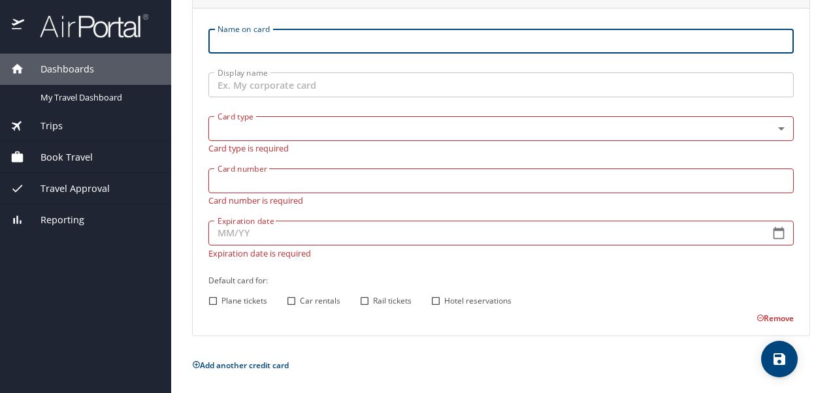
click at [786, 355] on icon "save" at bounding box center [779, 359] width 16 height 16
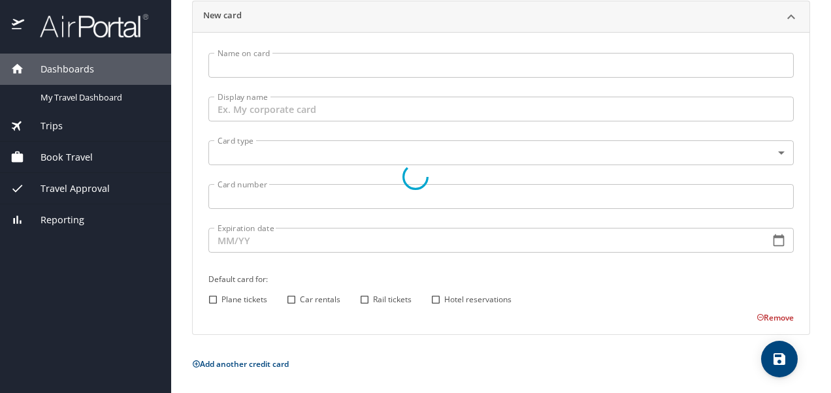
scroll to position [148, 0]
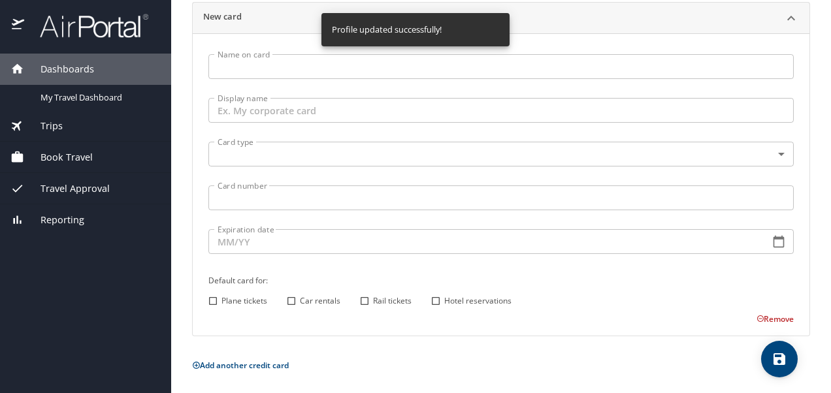
click at [765, 313] on button "Remove" at bounding box center [774, 318] width 37 height 11
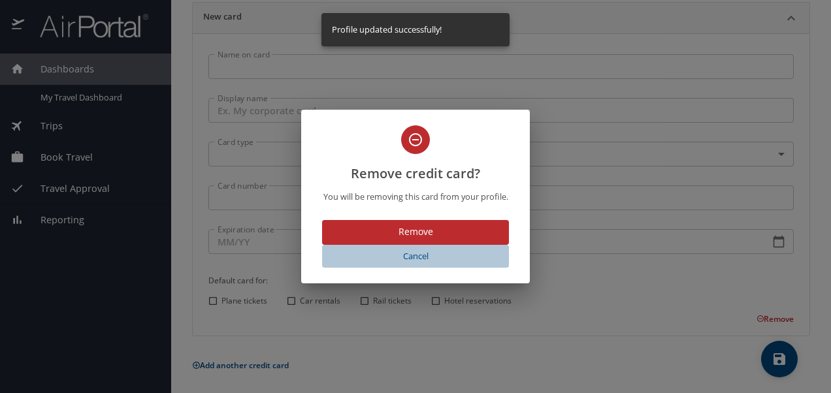
click at [410, 254] on span "Cancel" at bounding box center [415, 256] width 176 height 15
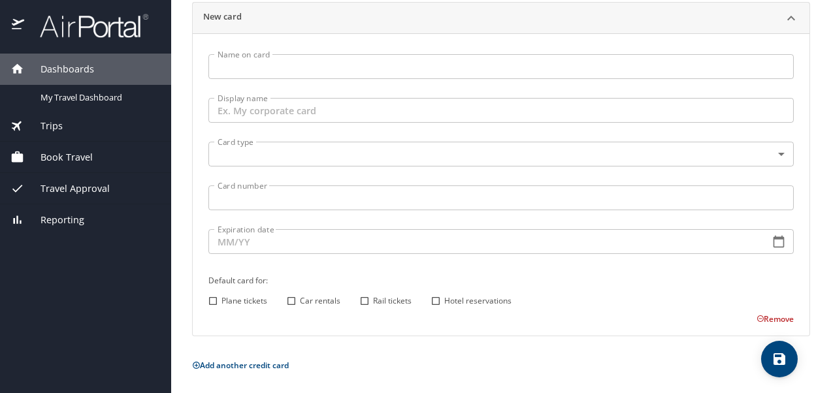
scroll to position [0, 0]
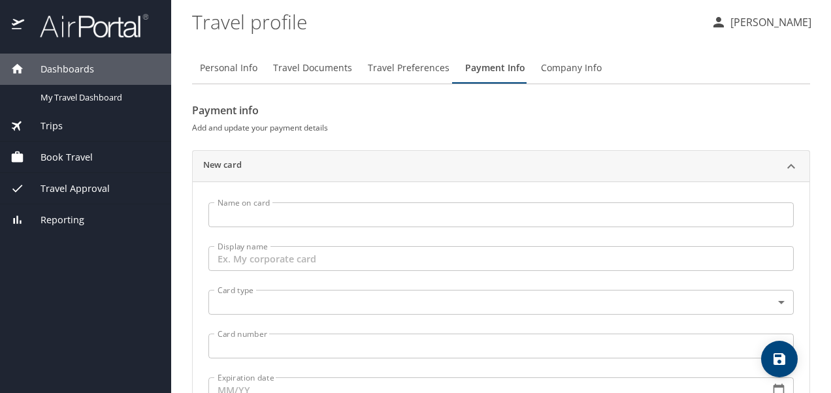
click at [578, 72] on span "Company Info" at bounding box center [571, 68] width 61 height 16
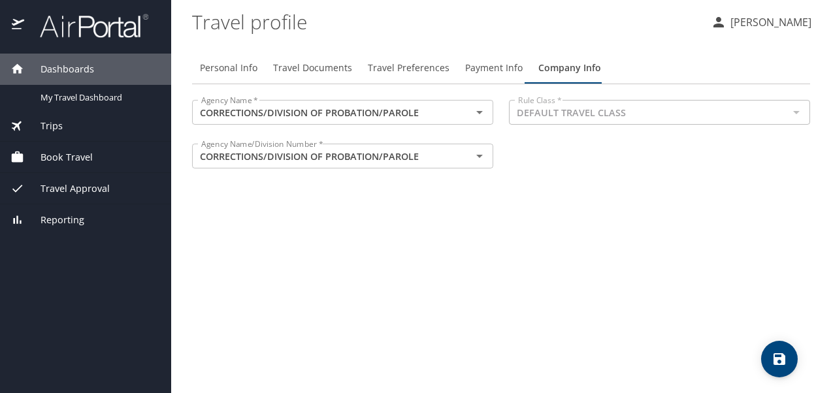
click at [776, 363] on icon "save" at bounding box center [779, 359] width 12 height 12
click at [771, 357] on icon "save" at bounding box center [779, 359] width 16 height 16
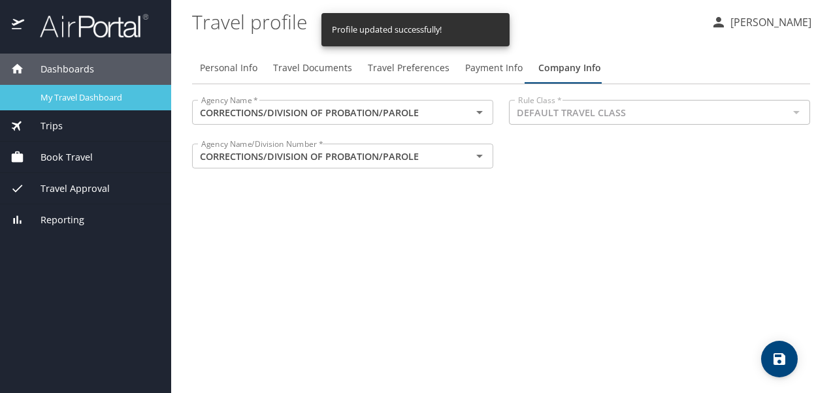
click at [97, 97] on span "My Travel Dashboard" at bounding box center [97, 97] width 115 height 12
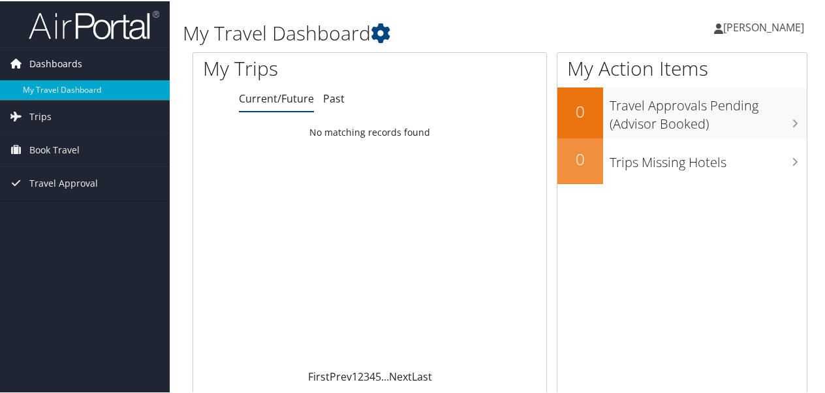
click at [65, 66] on span "Dashboards" at bounding box center [55, 62] width 53 height 33
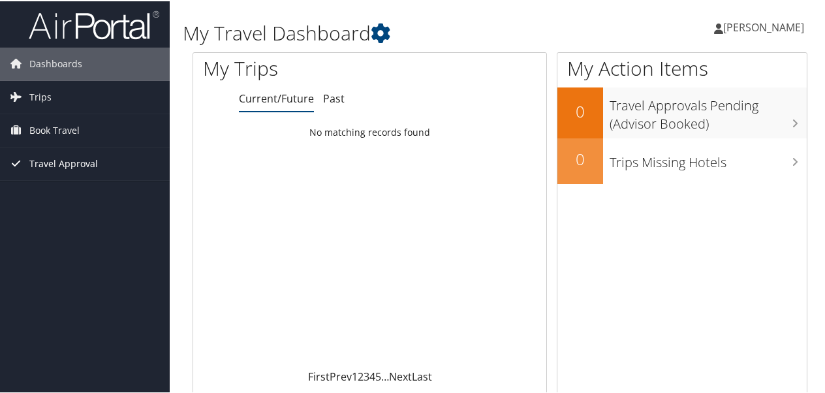
click at [58, 161] on span "Travel Approval" at bounding box center [63, 162] width 69 height 33
click at [64, 30] on img at bounding box center [94, 23] width 131 height 31
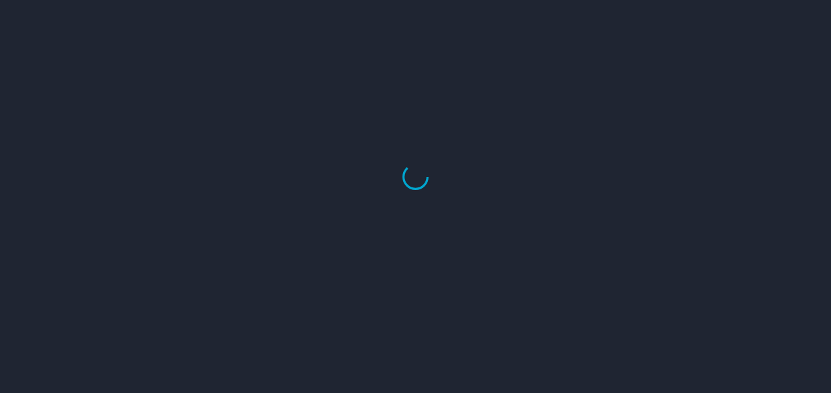
select select "US"
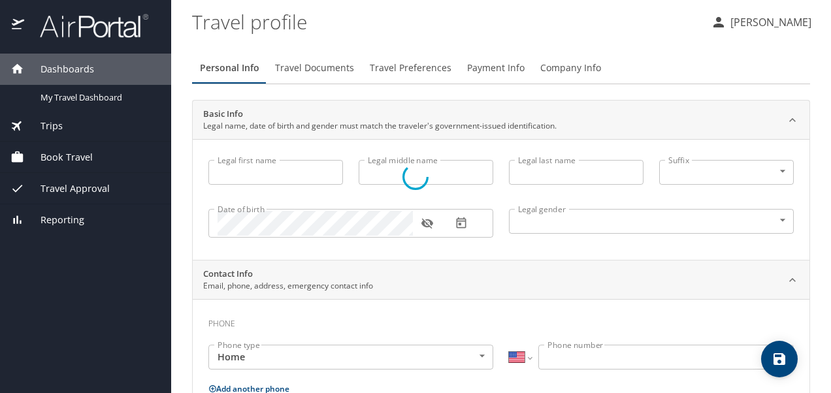
type input "Angel"
type input "[PERSON_NAME]"
type input "[DEMOGRAPHIC_DATA]"
type input "[PERSON_NAME]"
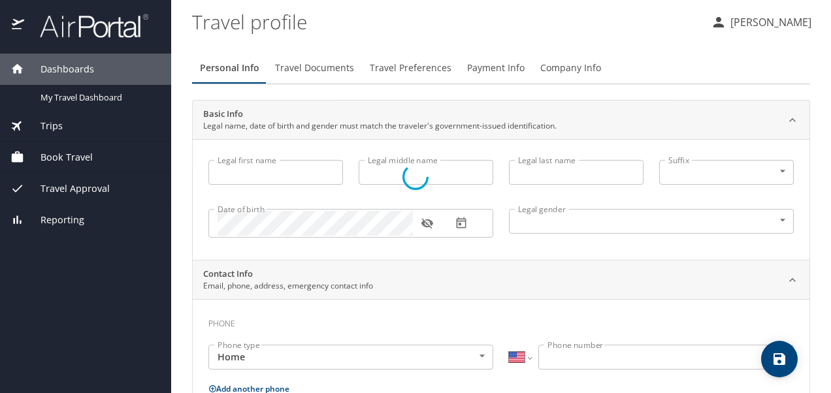
type input "[PERSON_NAME]"
type input "[PHONE_NUMBER]"
type input "[EMAIL_ADDRESS][DOMAIN_NAME]"
select select "US"
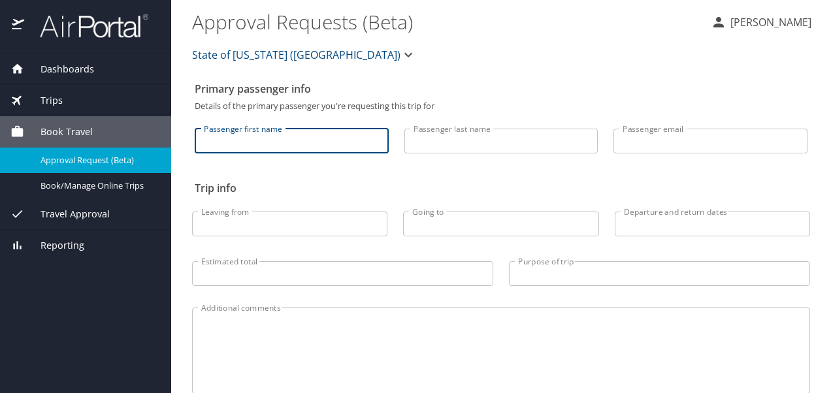
click at [242, 145] on input "Passenger first name" at bounding box center [292, 141] width 194 height 25
type input "Angel"
type input "[PERSON_NAME]"
type input "[EMAIL_ADDRESS][DOMAIN_NAME]"
click at [67, 68] on span "Dashboards" at bounding box center [59, 69] width 70 height 14
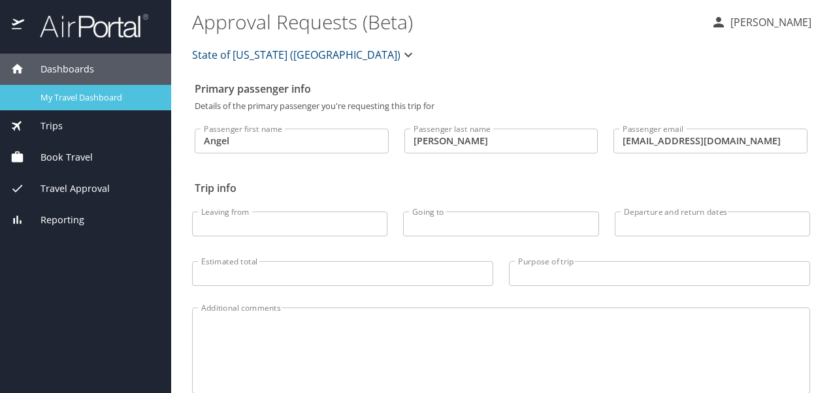
click at [72, 97] on span "My Travel Dashboard" at bounding box center [97, 97] width 115 height 12
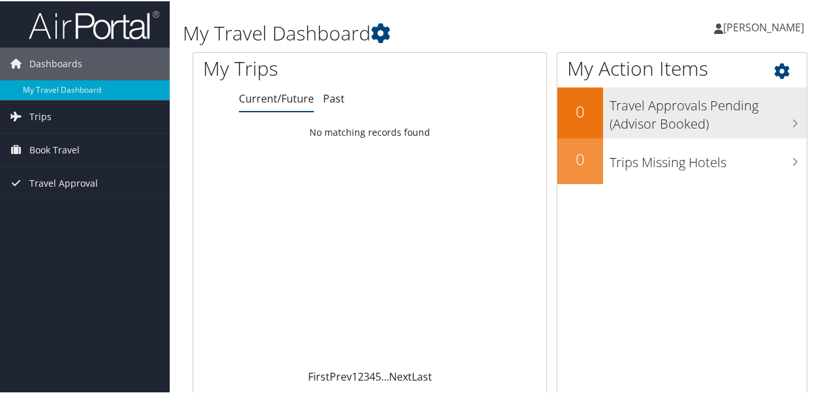
click at [733, 115] on h3 "Travel Approvals Pending (Advisor Booked)" at bounding box center [708, 110] width 197 height 43
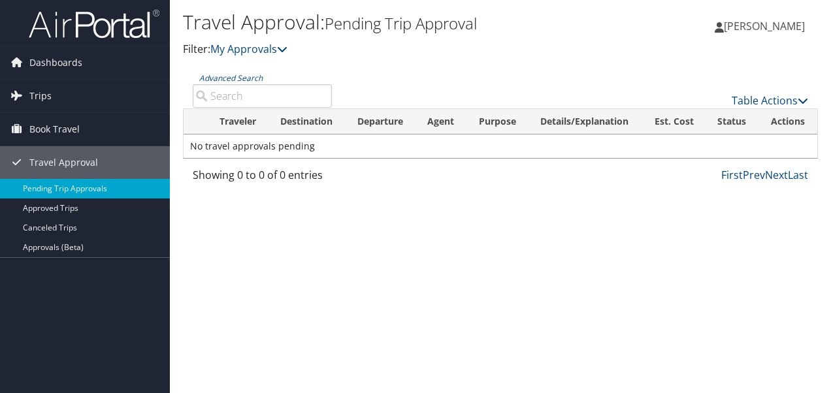
click at [765, 26] on span "[PERSON_NAME]" at bounding box center [764, 26] width 81 height 14
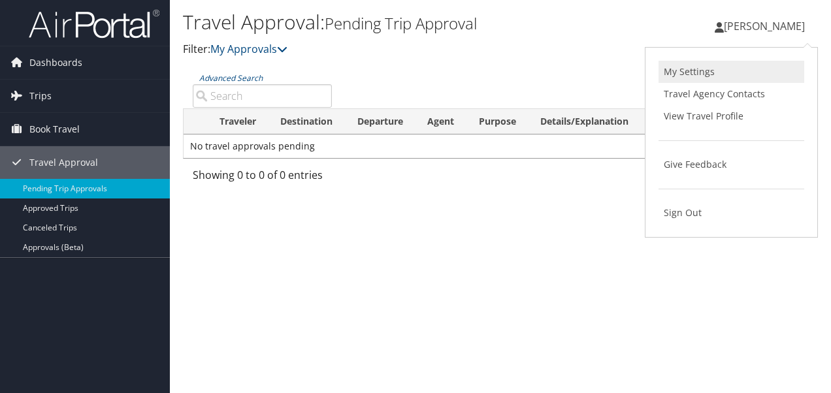
click at [707, 63] on link "My Settings" at bounding box center [731, 72] width 146 height 22
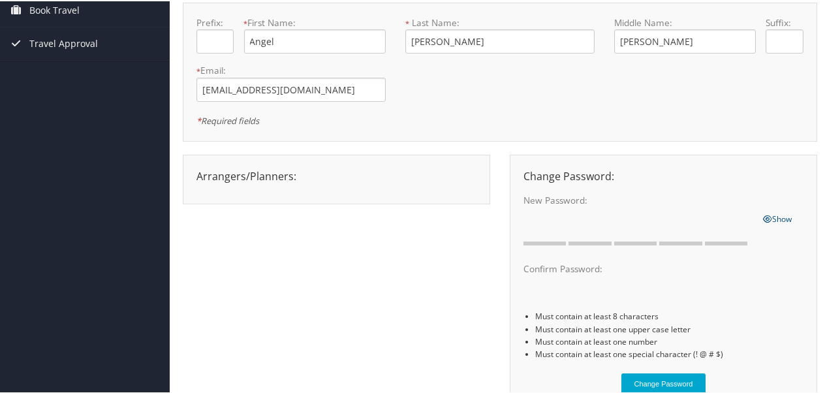
scroll to position [191, 0]
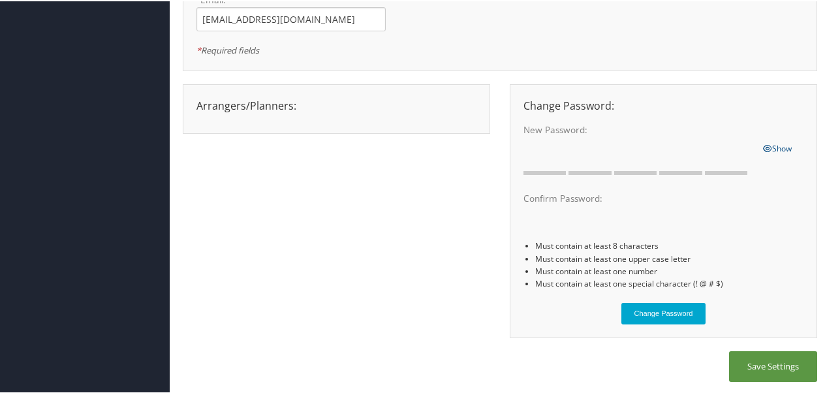
click at [283, 112] on div at bounding box center [337, 115] width 300 height 7
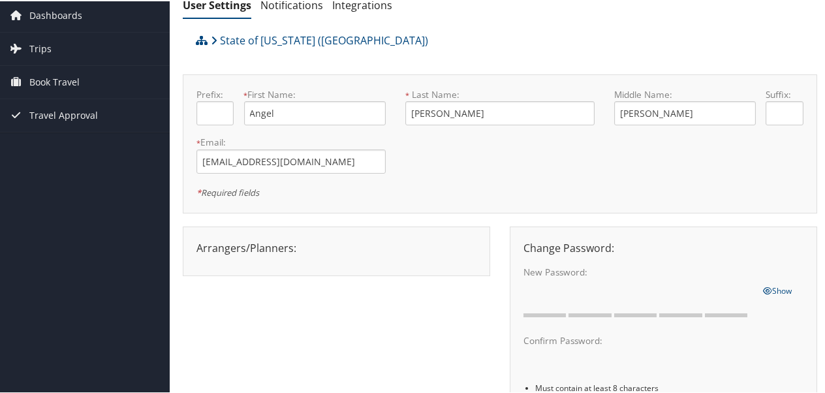
scroll to position [41, 0]
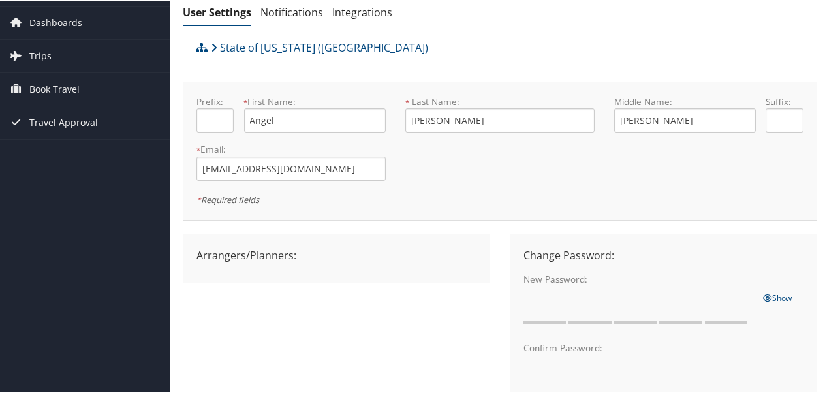
click at [260, 253] on div "Arrangers/Planners: Edit Arrangers & Planners Alicia Reynolds AMANDA DESHOTEL A…" at bounding box center [337, 254] width 300 height 16
click at [54, 17] on span "Dashboards" at bounding box center [55, 21] width 53 height 33
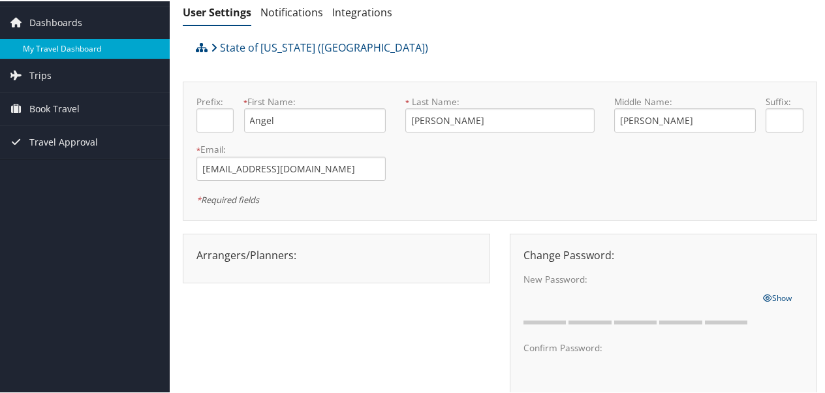
click at [53, 45] on link "My Travel Dashboard" at bounding box center [85, 48] width 170 height 20
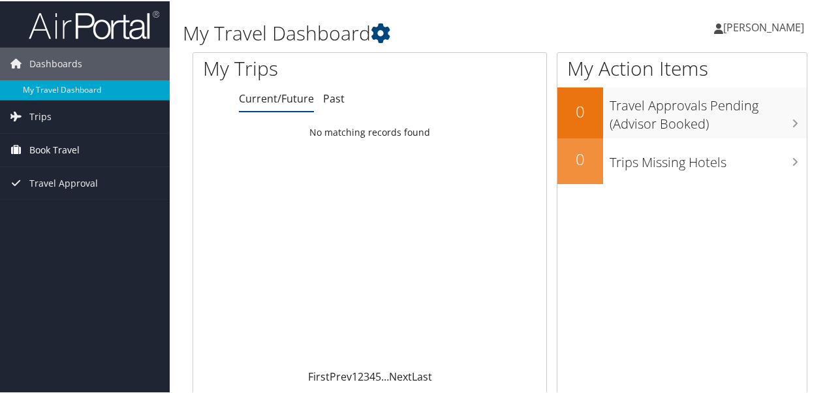
click at [59, 147] on span "Book Travel" at bounding box center [54, 149] width 50 height 33
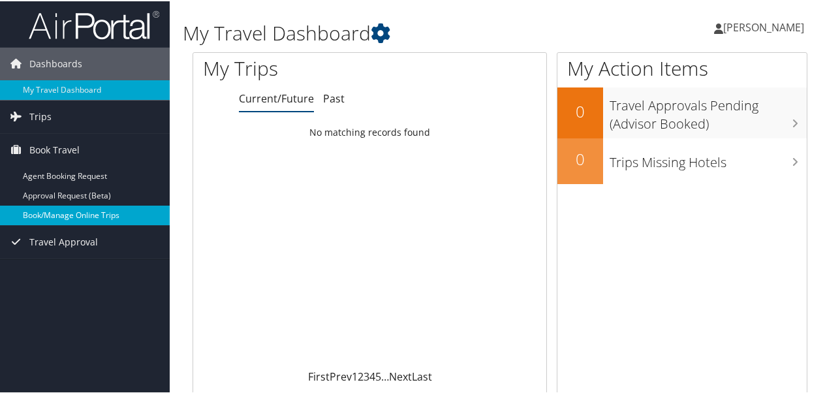
click at [50, 218] on link "Book/Manage Online Trips" at bounding box center [85, 214] width 170 height 20
